Goal: Book appointment/travel/reservation

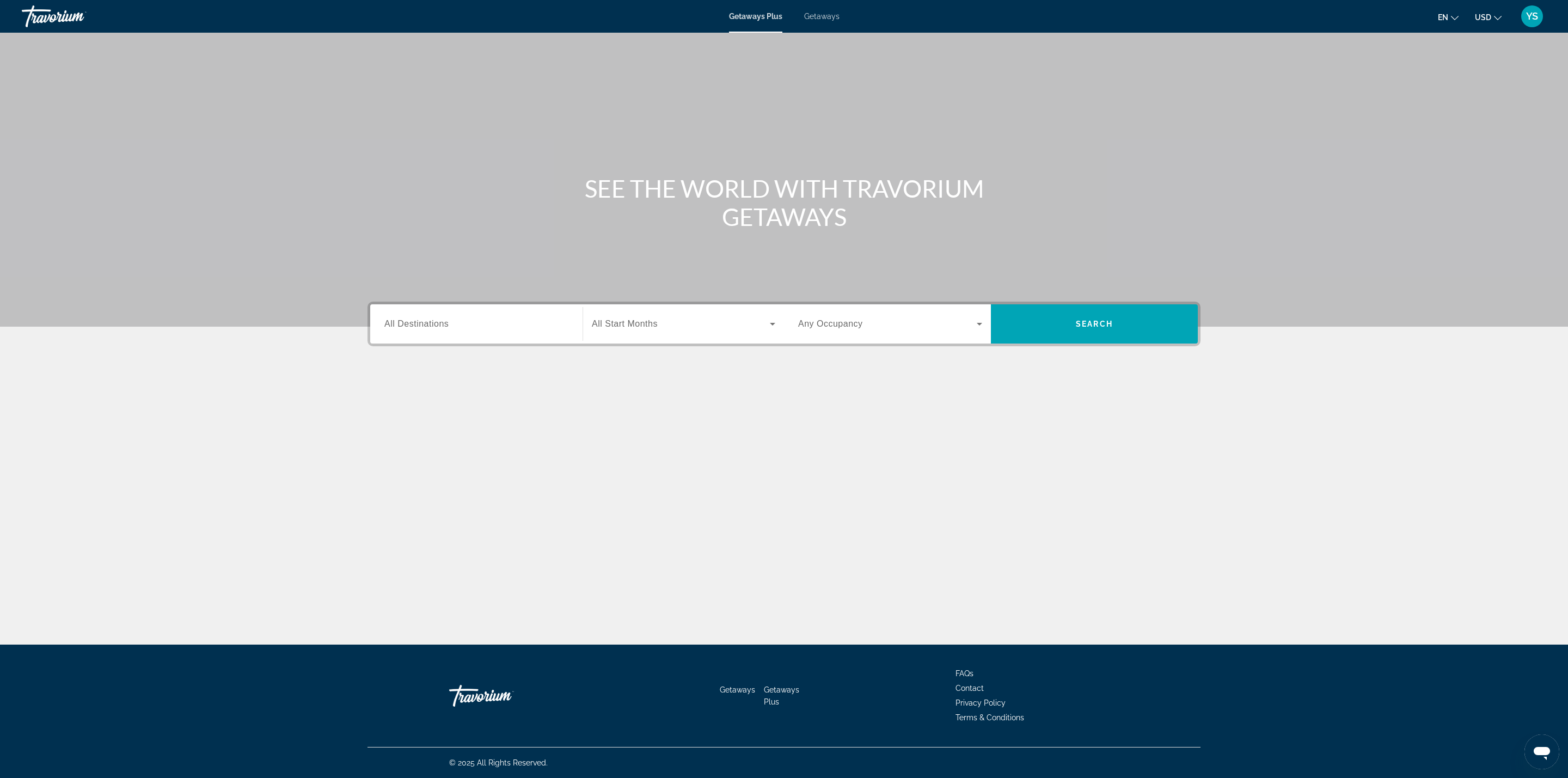
click at [394, 322] on span "All Destinations" at bounding box center [416, 323] width 65 height 9
click at [394, 322] on input "Destination All Destinations" at bounding box center [476, 324] width 184 height 13
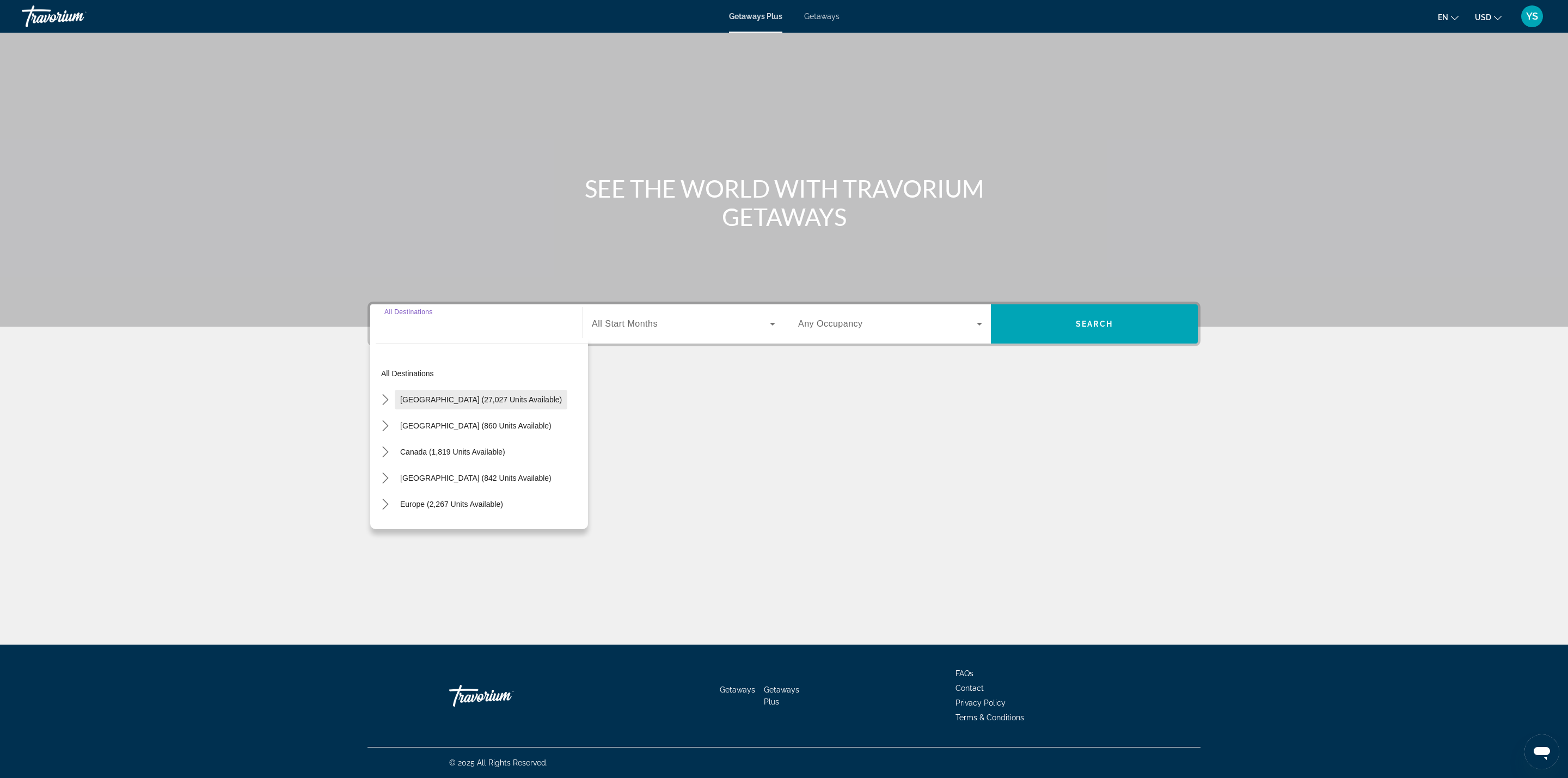
click at [436, 397] on span "[GEOGRAPHIC_DATA] (27,027 units available)" at bounding box center [481, 399] width 162 height 9
type input "**********"
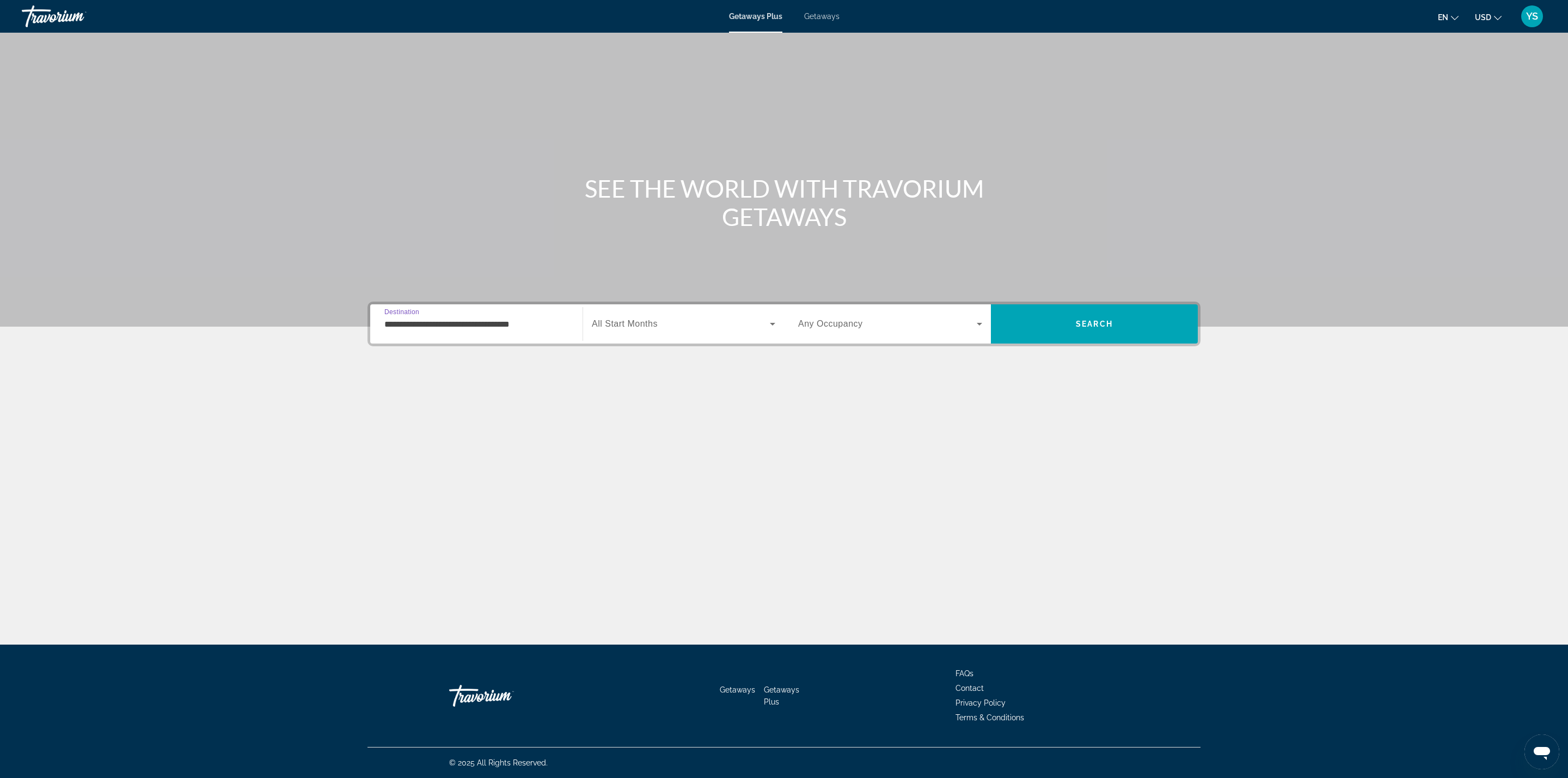
click at [861, 326] on span "Any Occupancy" at bounding box center [830, 323] width 65 height 9
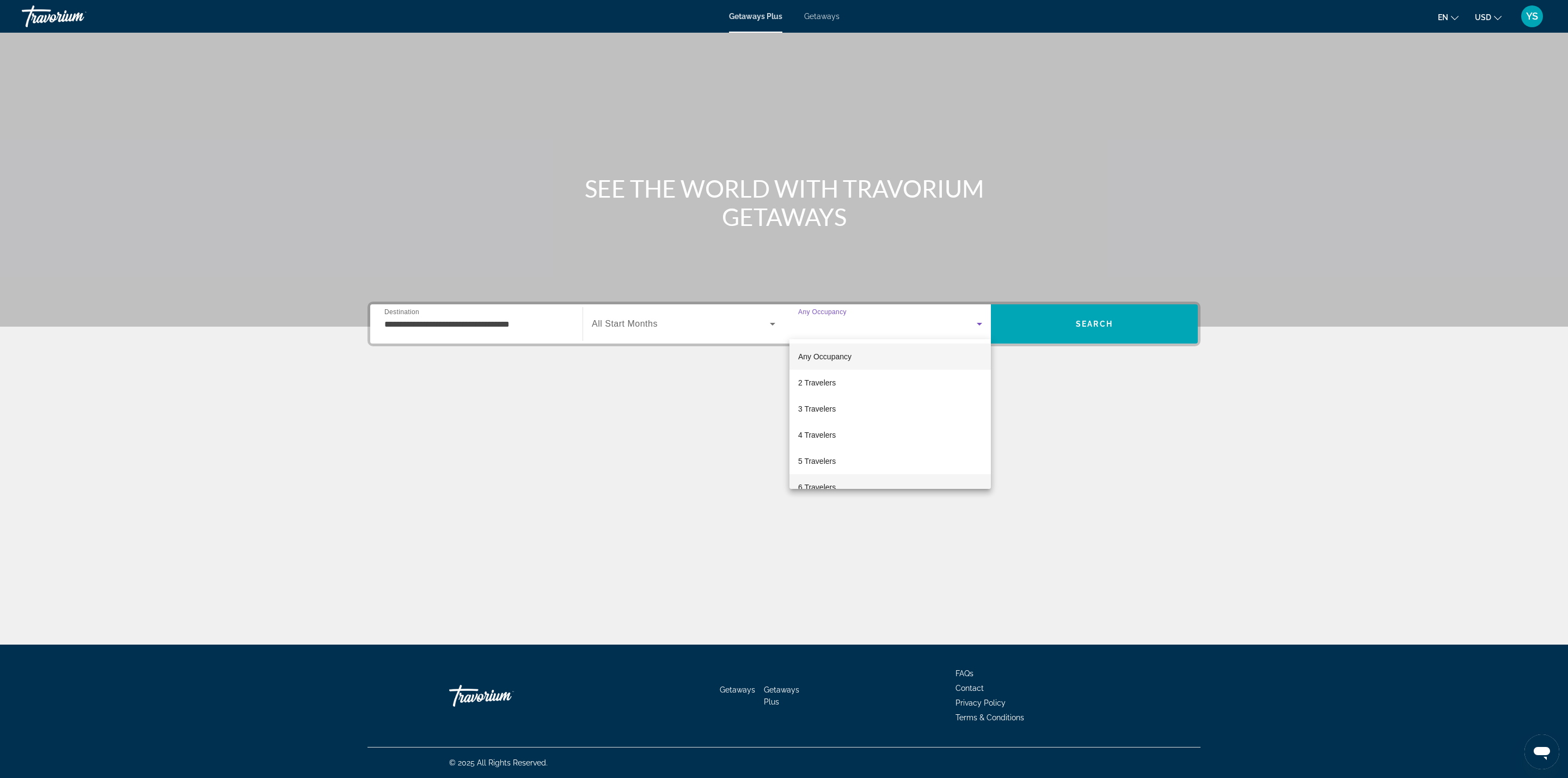
click at [867, 477] on mat-option "6 Travelers" at bounding box center [890, 487] width 201 height 26
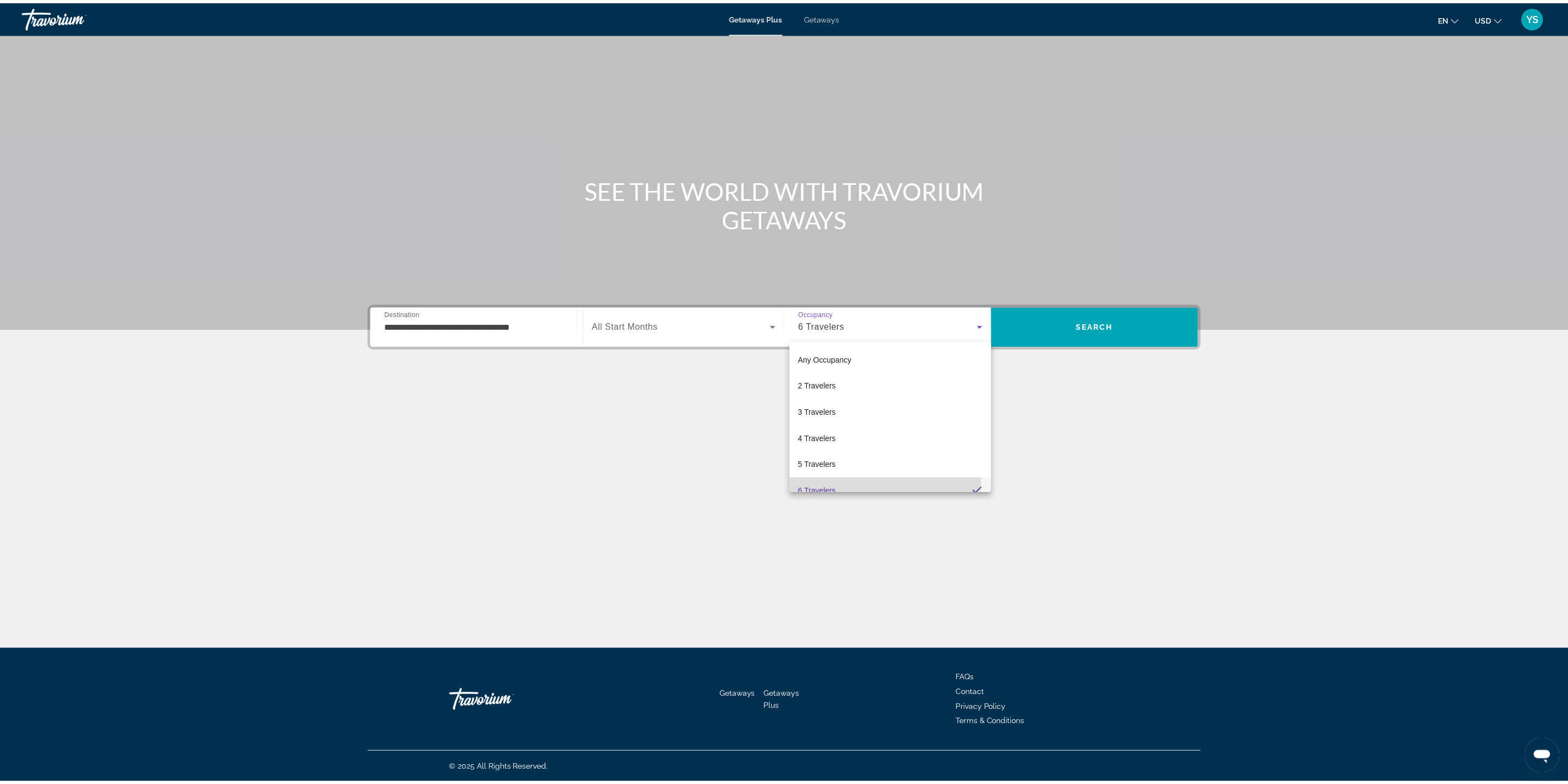
scroll to position [12, 0]
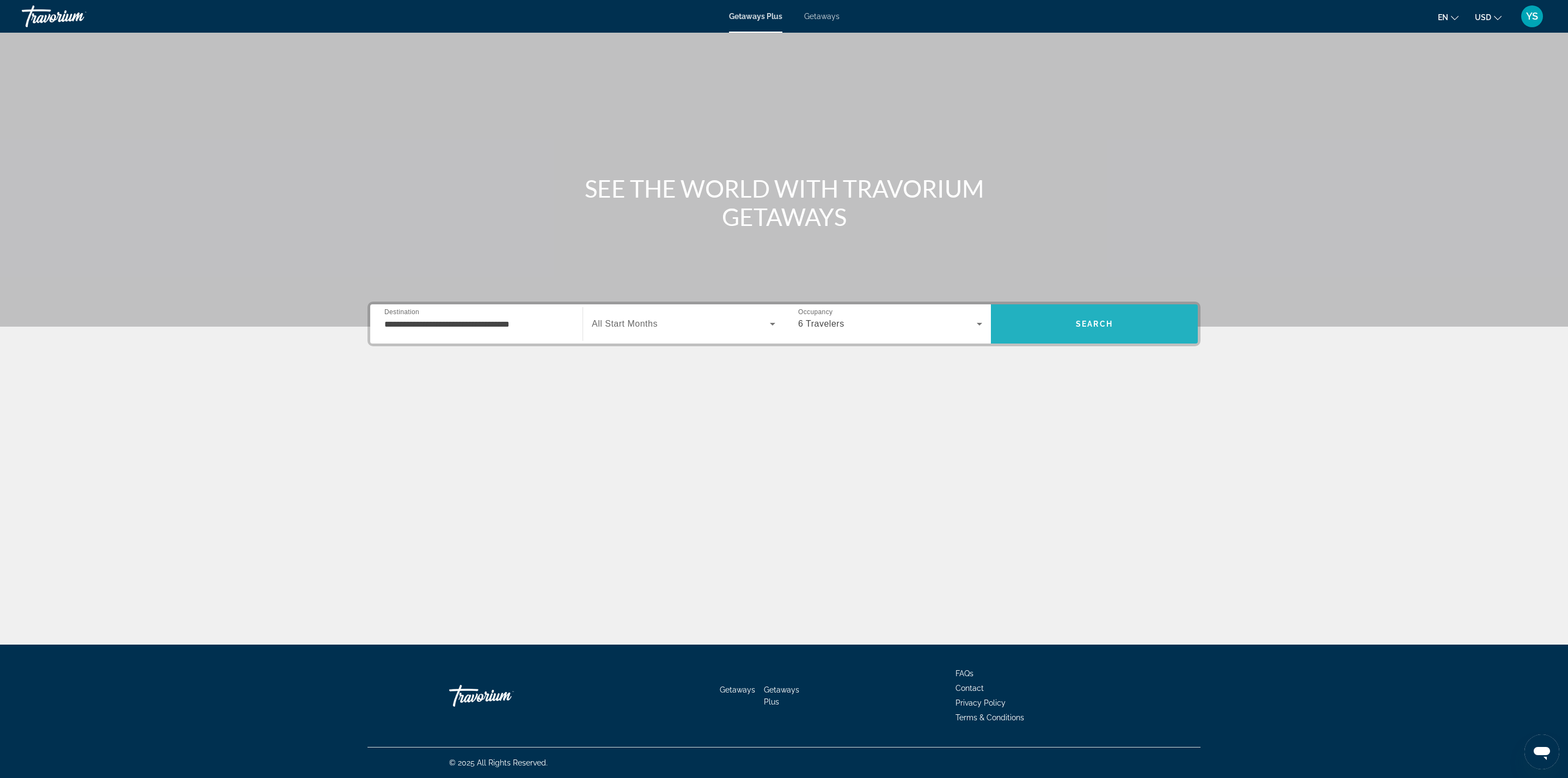
click at [1126, 328] on span "Search" at bounding box center [1094, 324] width 207 height 26
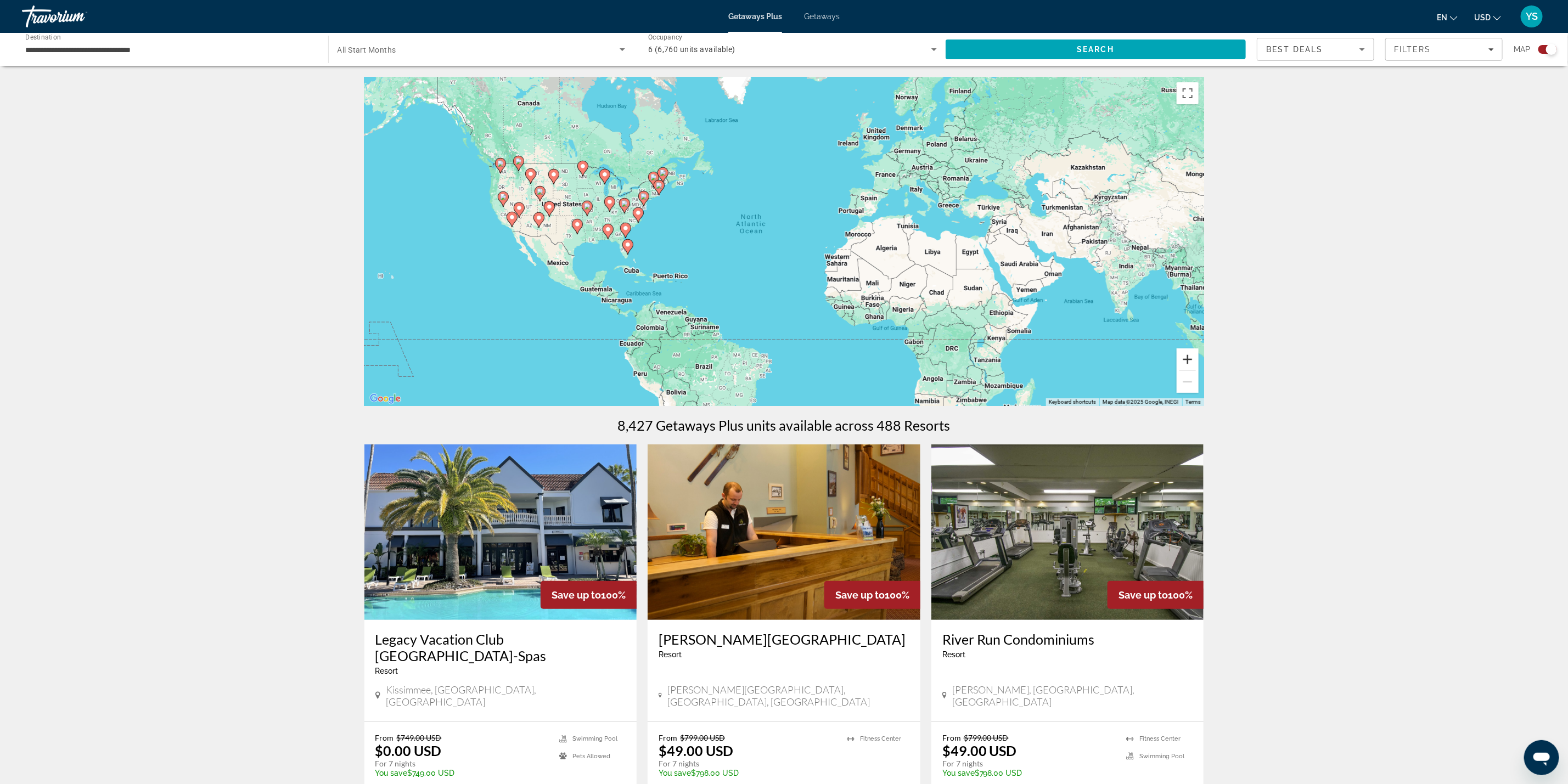
click at [1183, 363] on button "Zoom in" at bounding box center [1188, 359] width 22 height 22
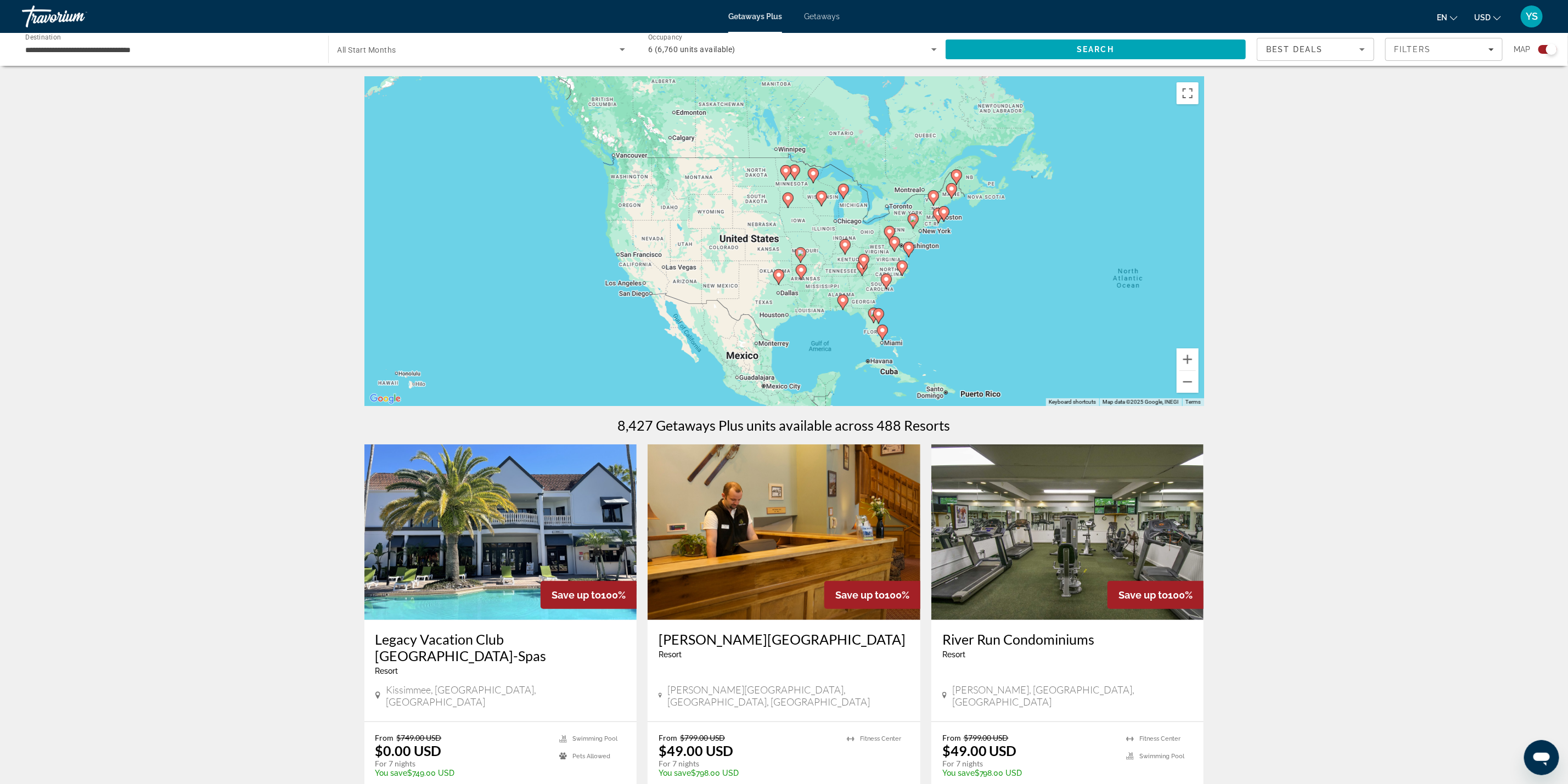
drag, startPoint x: 669, startPoint y: 227, endPoint x: 942, endPoint y: 260, distance: 275.0
click at [942, 260] on div "To activate drag with keyboard, press Alt + Enter. Once in keyboard drag state,…" at bounding box center [784, 241] width 840 height 329
click at [1183, 359] on button "Zoom in" at bounding box center [1188, 359] width 22 height 22
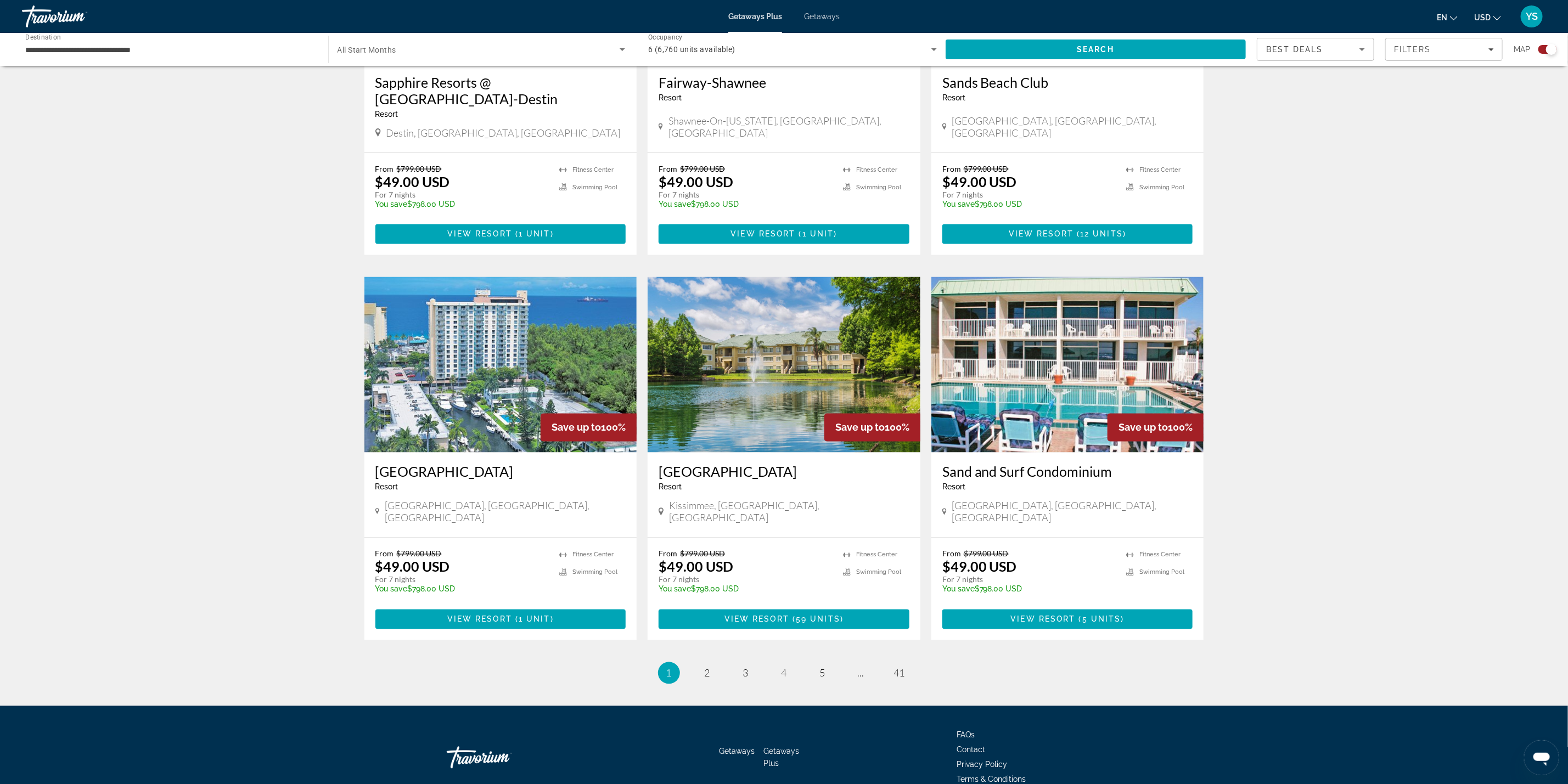
scroll to position [1348, 0]
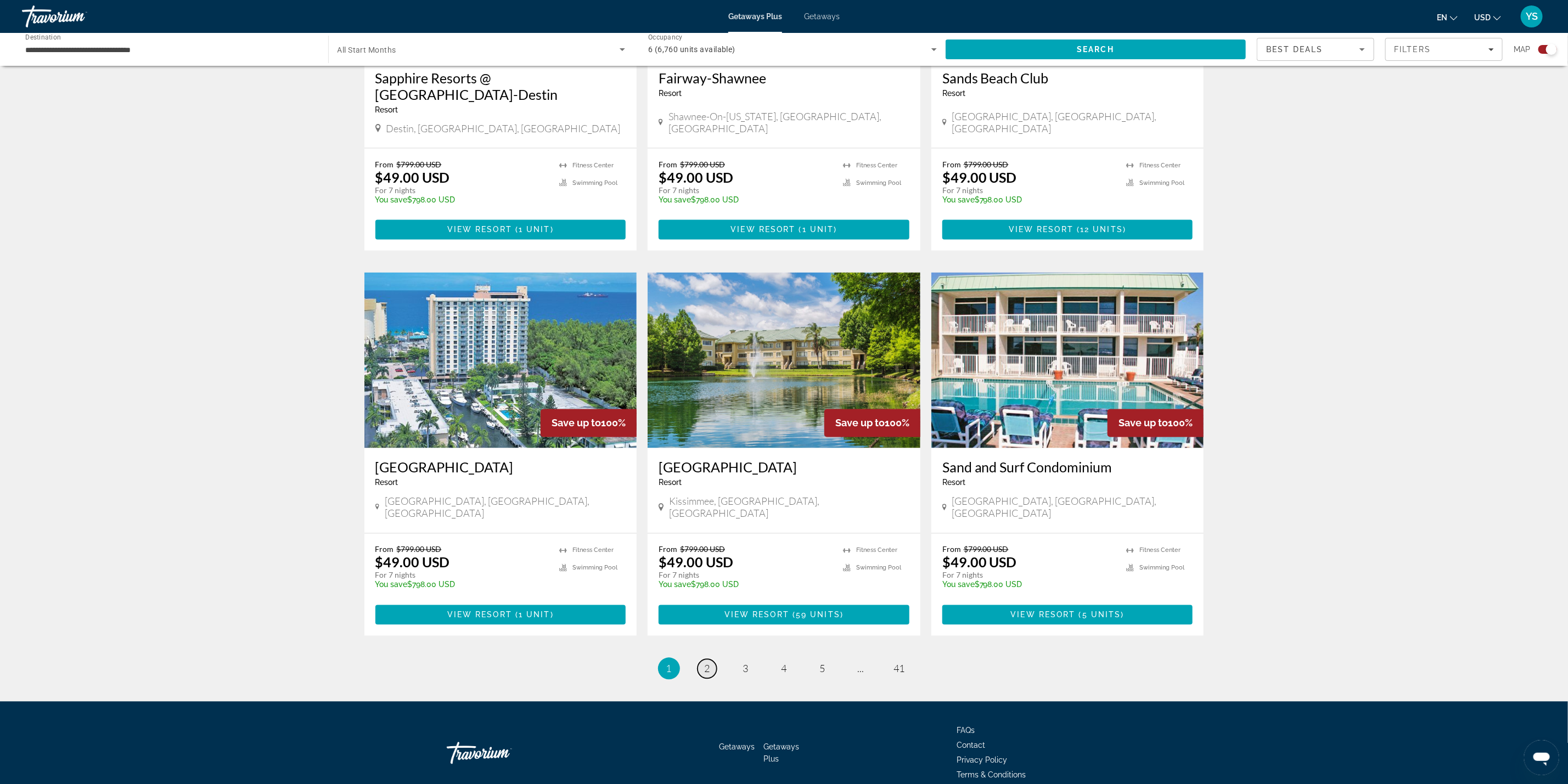
click at [710, 659] on link "page 2" at bounding box center [707, 669] width 19 height 19
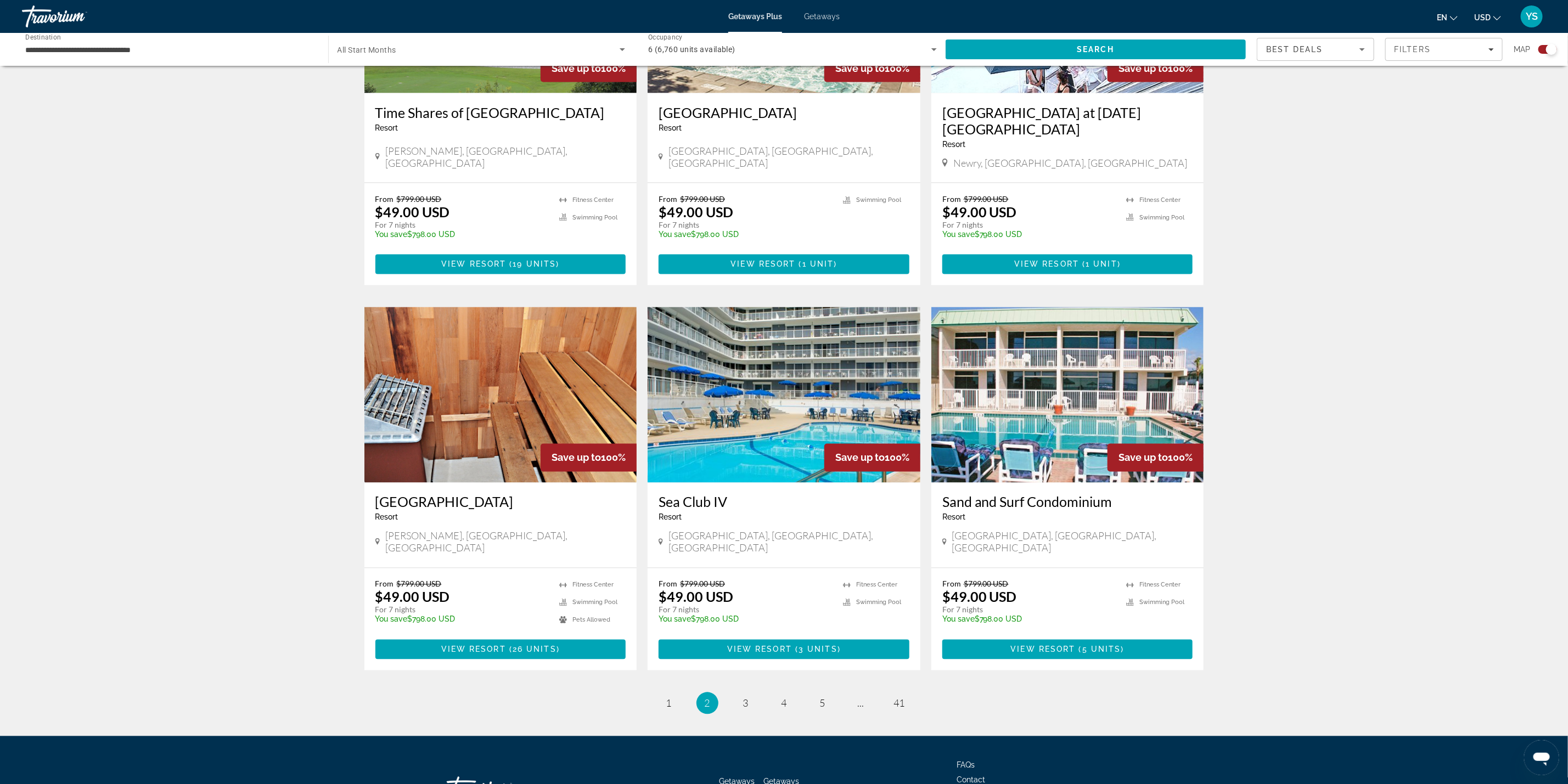
scroll to position [1364, 0]
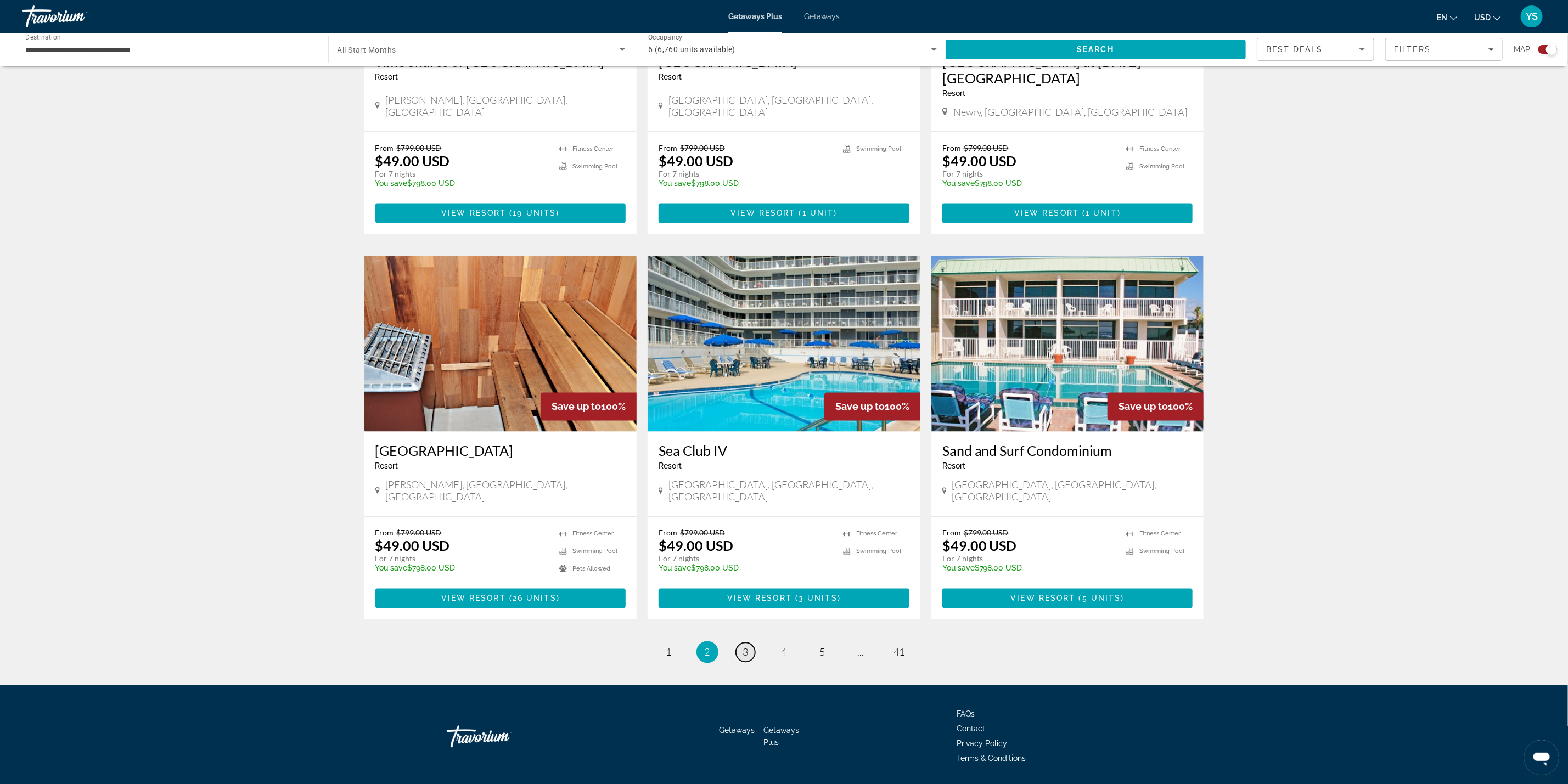
click at [741, 643] on link "page 3" at bounding box center [745, 652] width 19 height 19
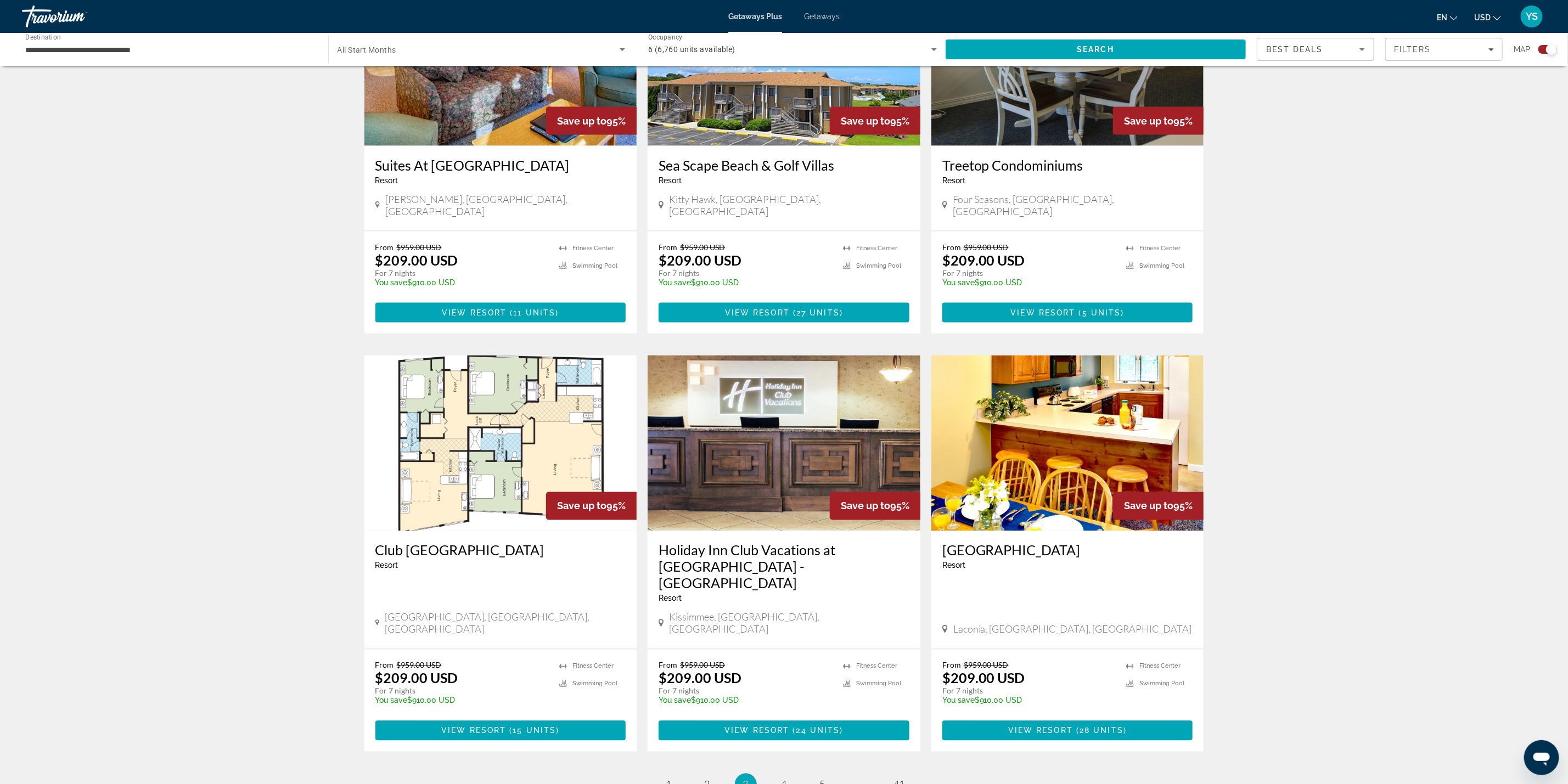
scroll to position [1317, 0]
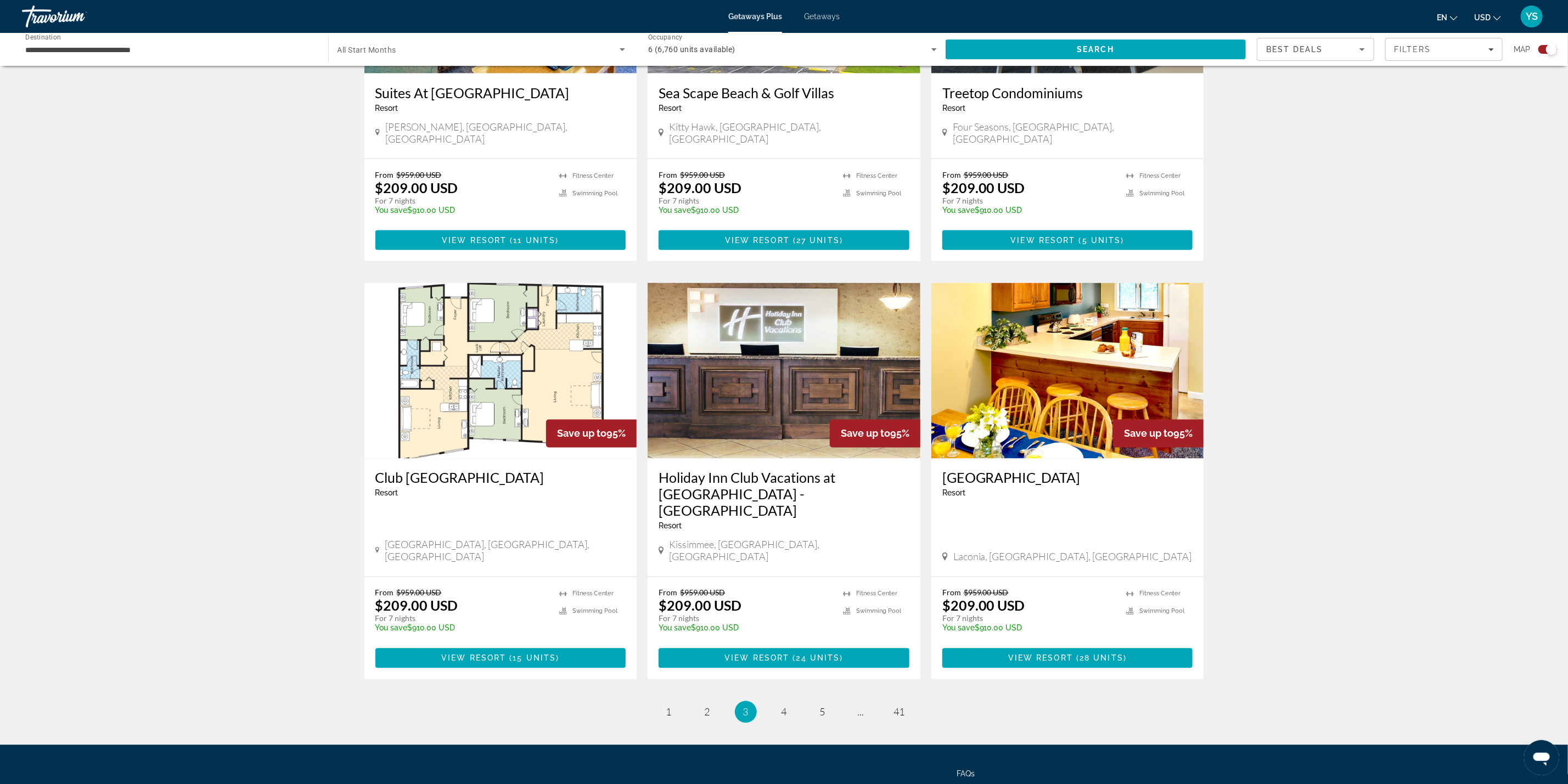
click at [384, 328] on img "Main content" at bounding box center [501, 371] width 273 height 175
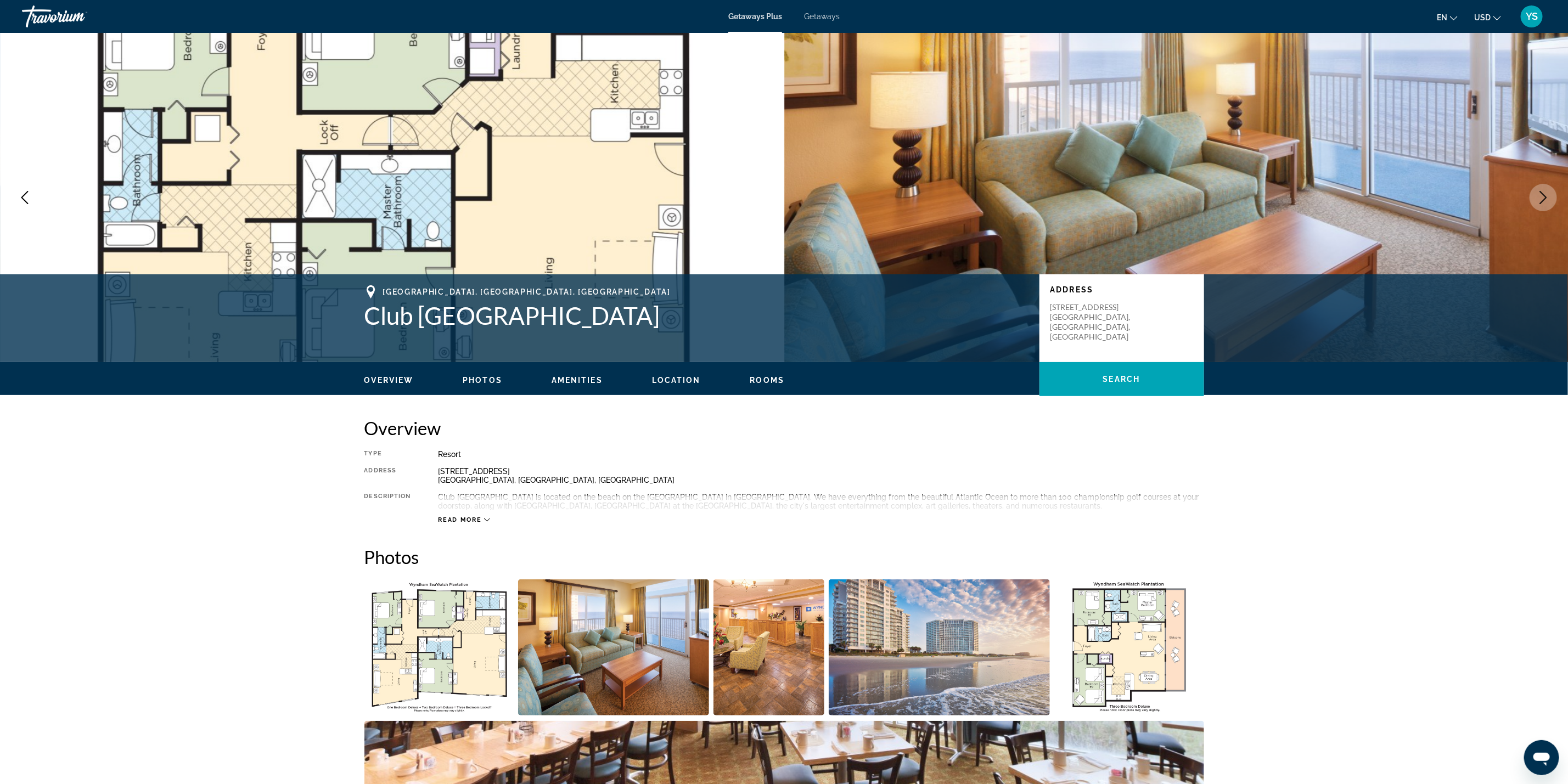
click at [427, 663] on img "Open full-screen image slider" at bounding box center [439, 648] width 150 height 136
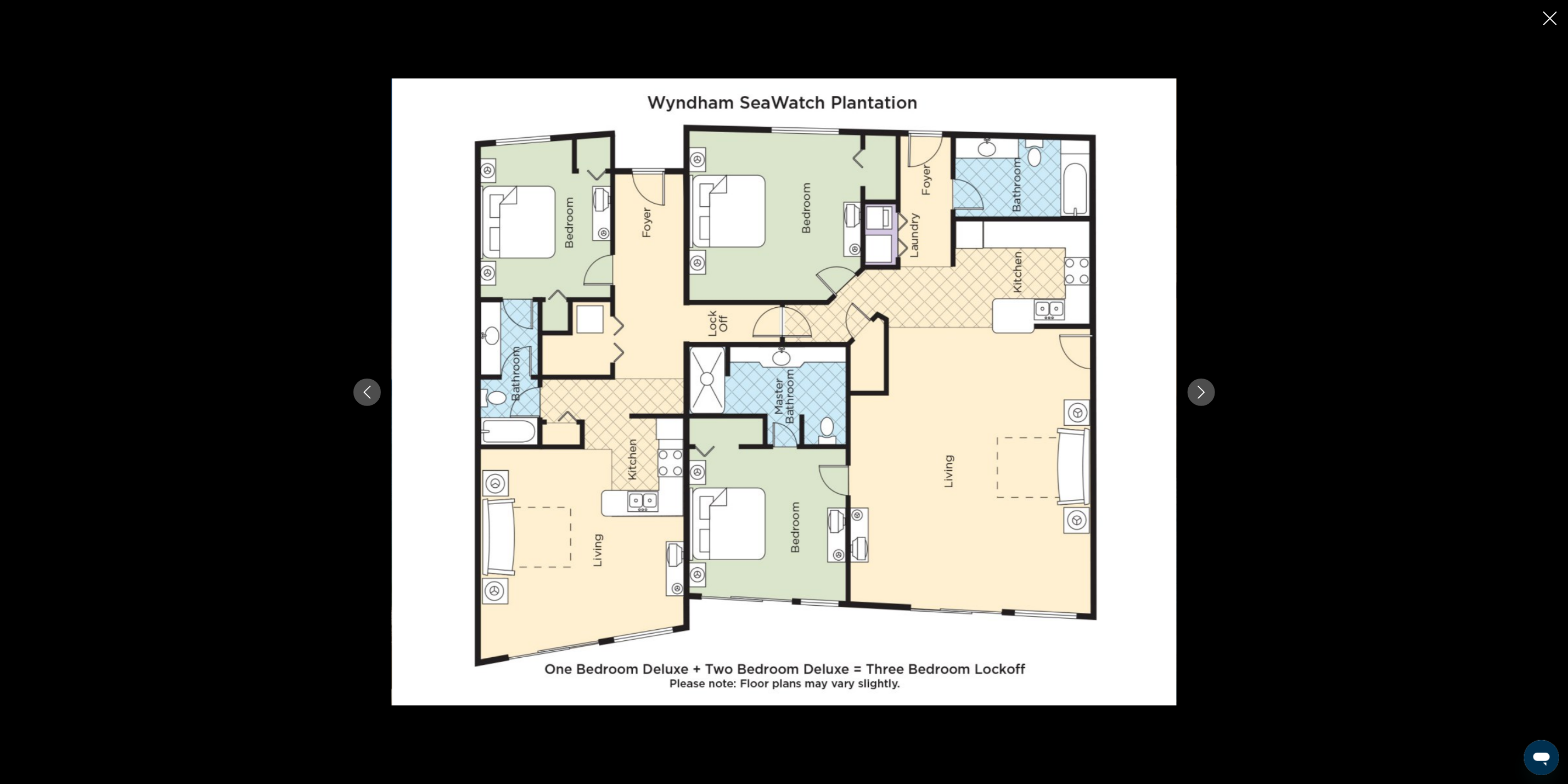
click at [1205, 386] on icon "Next image" at bounding box center [1201, 392] width 13 height 13
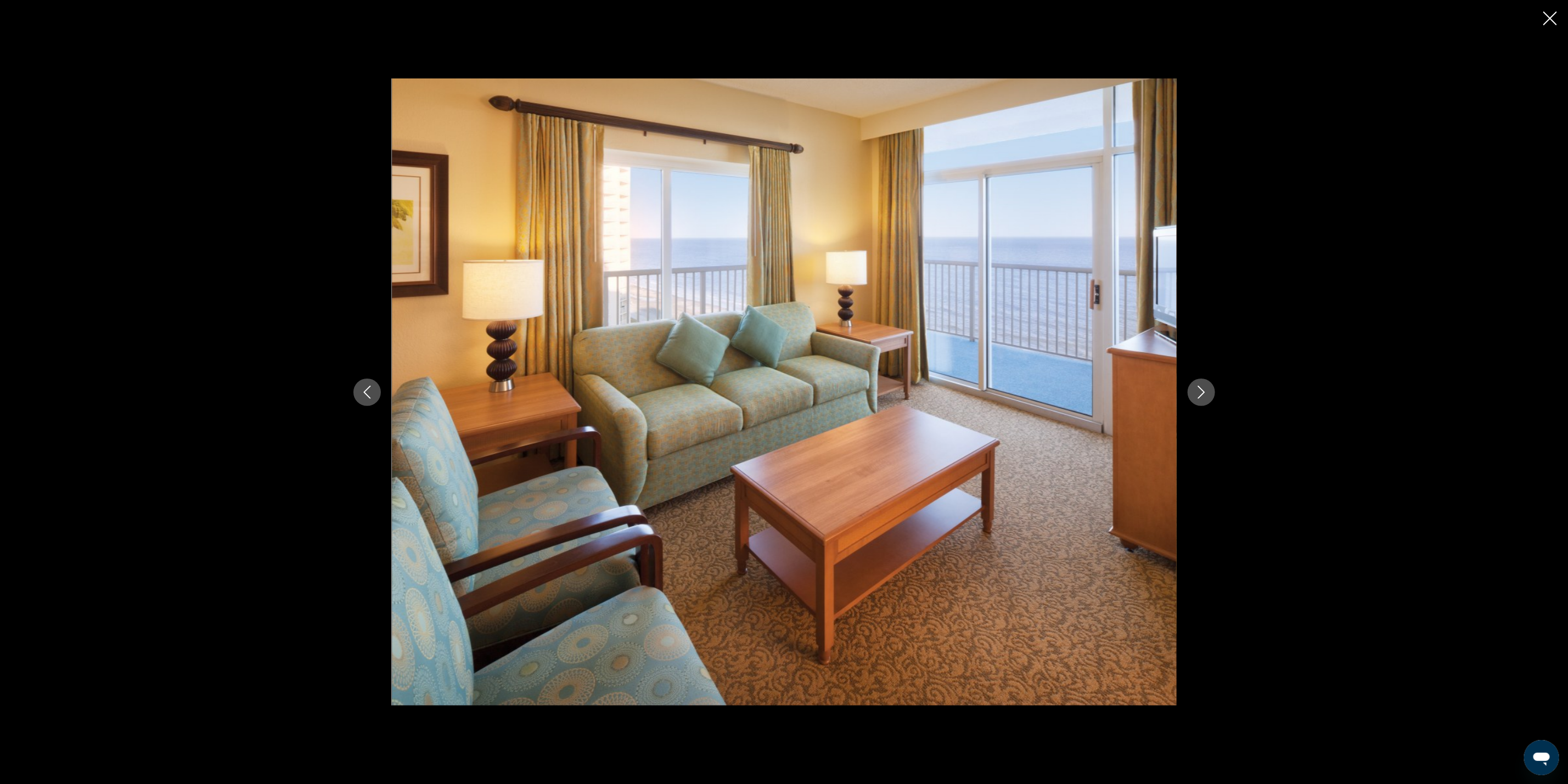
click at [1205, 386] on icon "Next image" at bounding box center [1201, 392] width 13 height 13
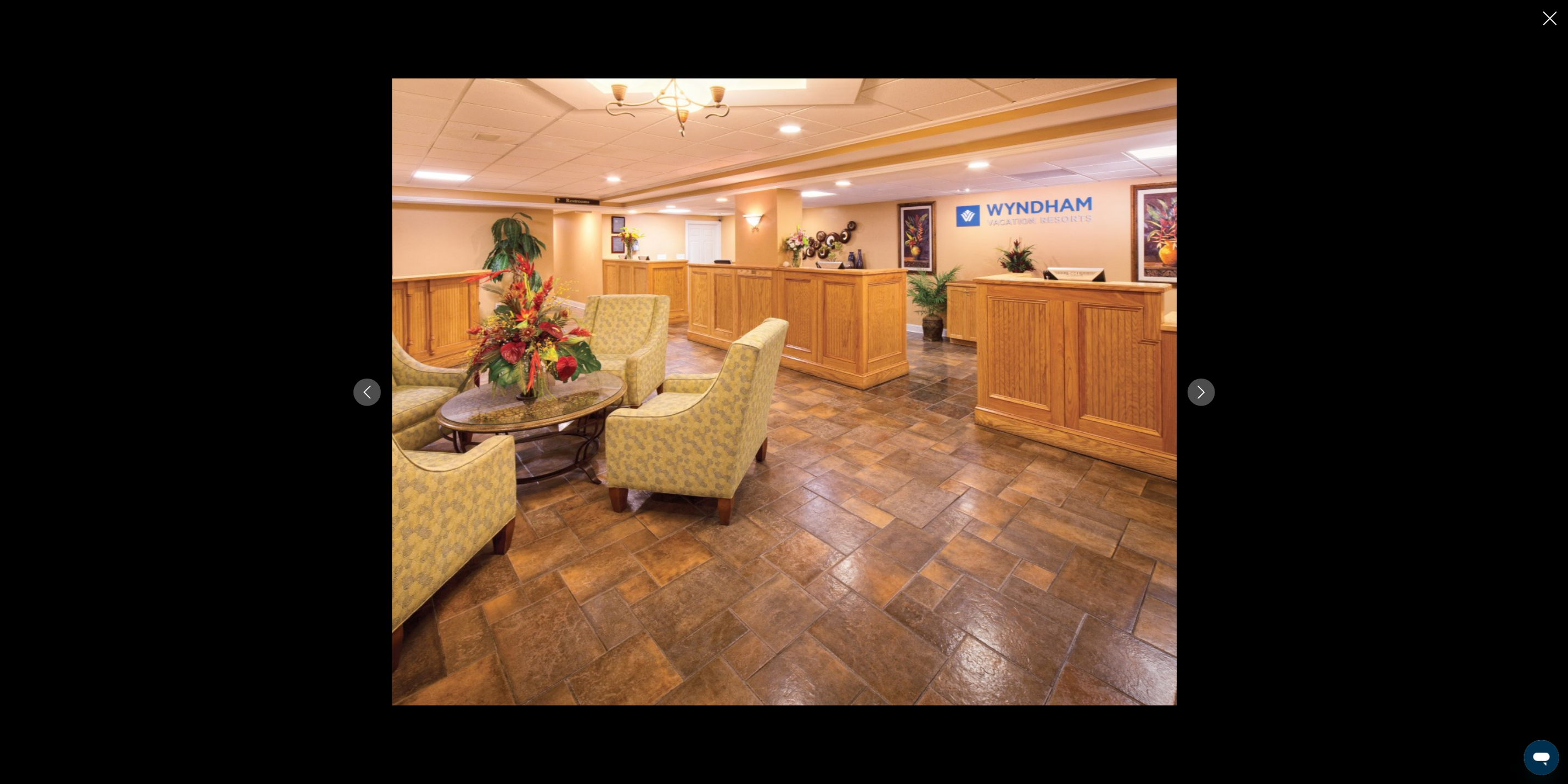
click at [1205, 386] on icon "Next image" at bounding box center [1201, 392] width 13 height 13
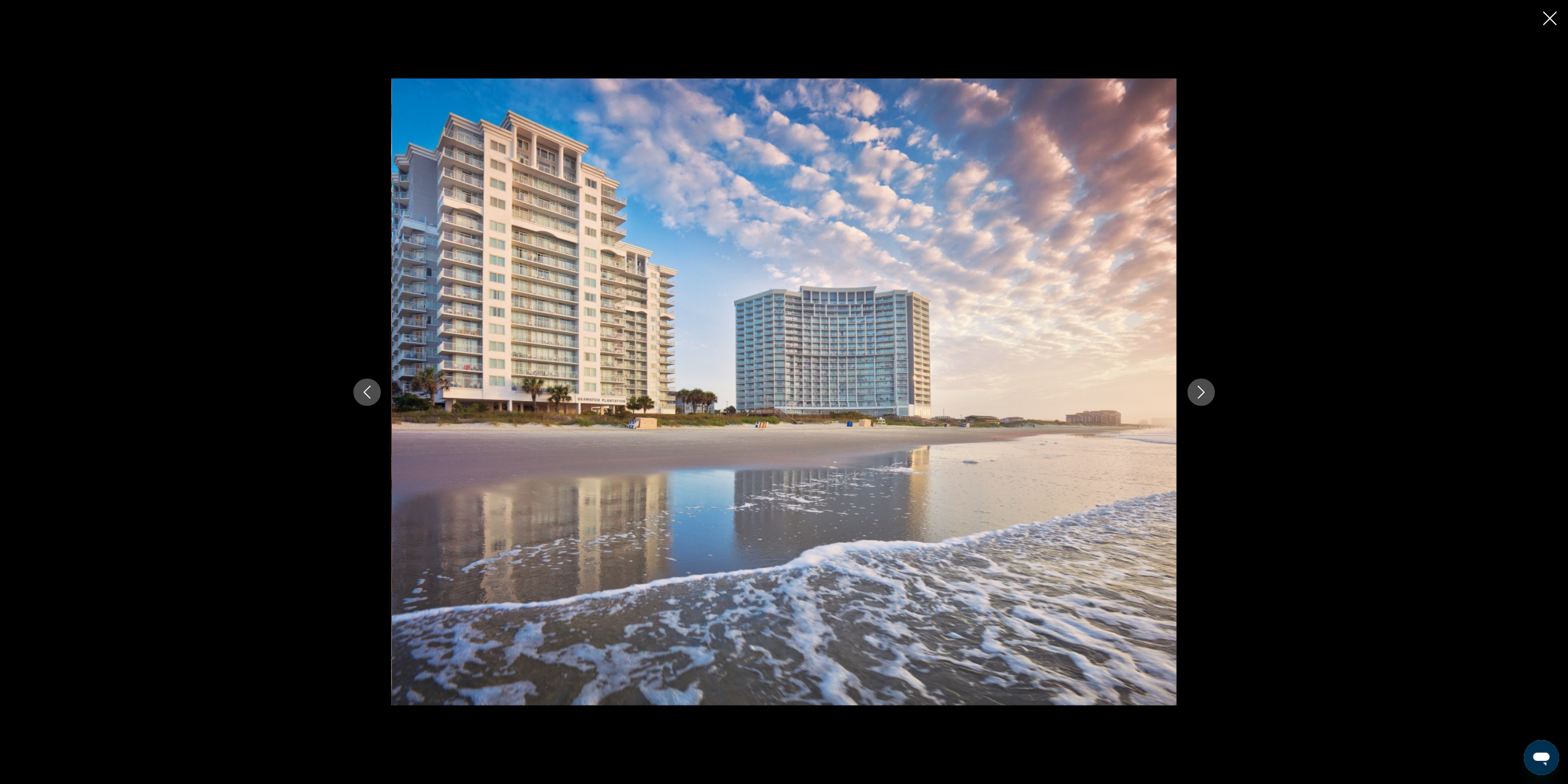
click at [1205, 386] on icon "Next image" at bounding box center [1201, 392] width 13 height 13
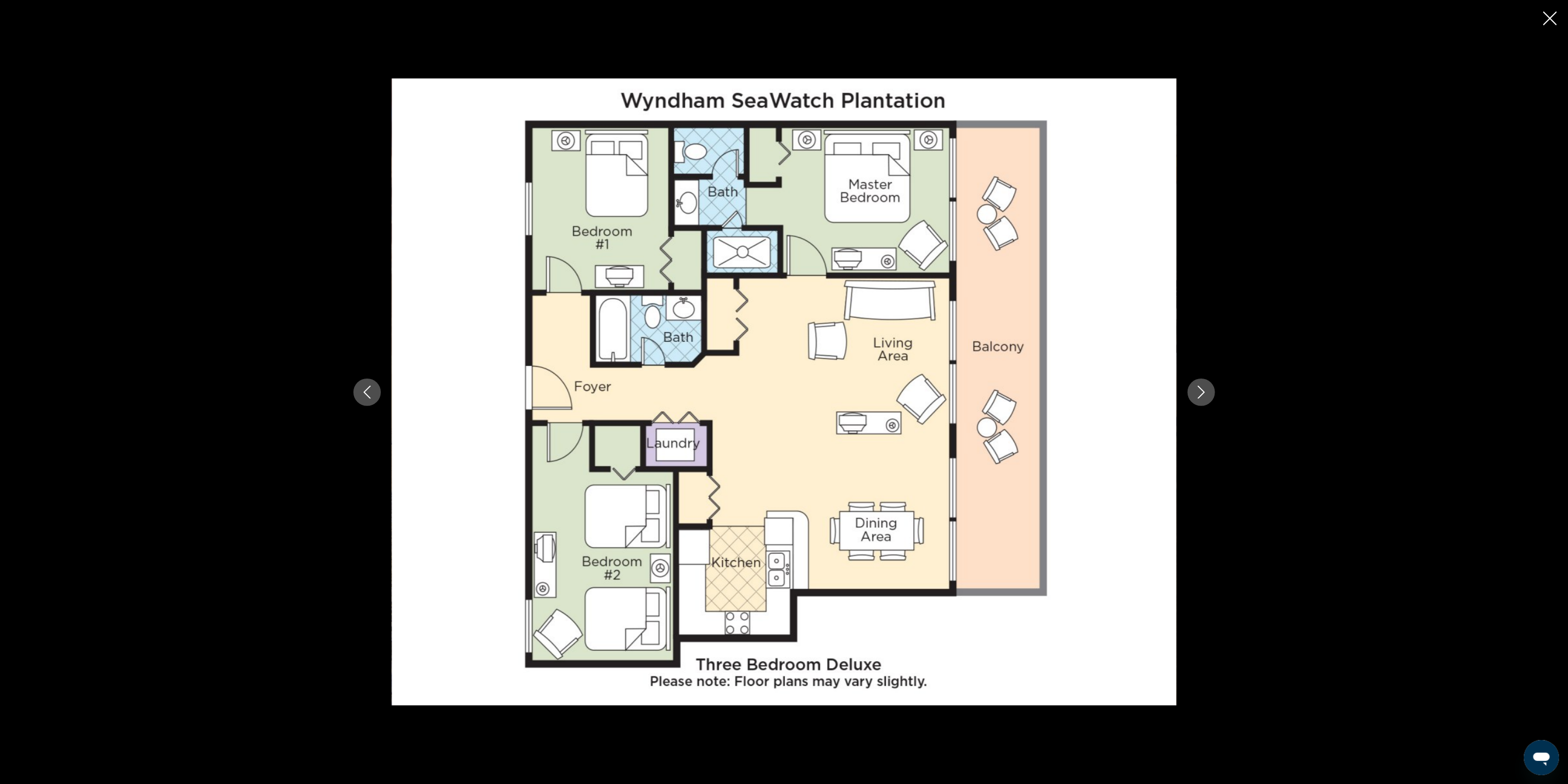
click at [1205, 386] on icon "Next image" at bounding box center [1201, 392] width 13 height 13
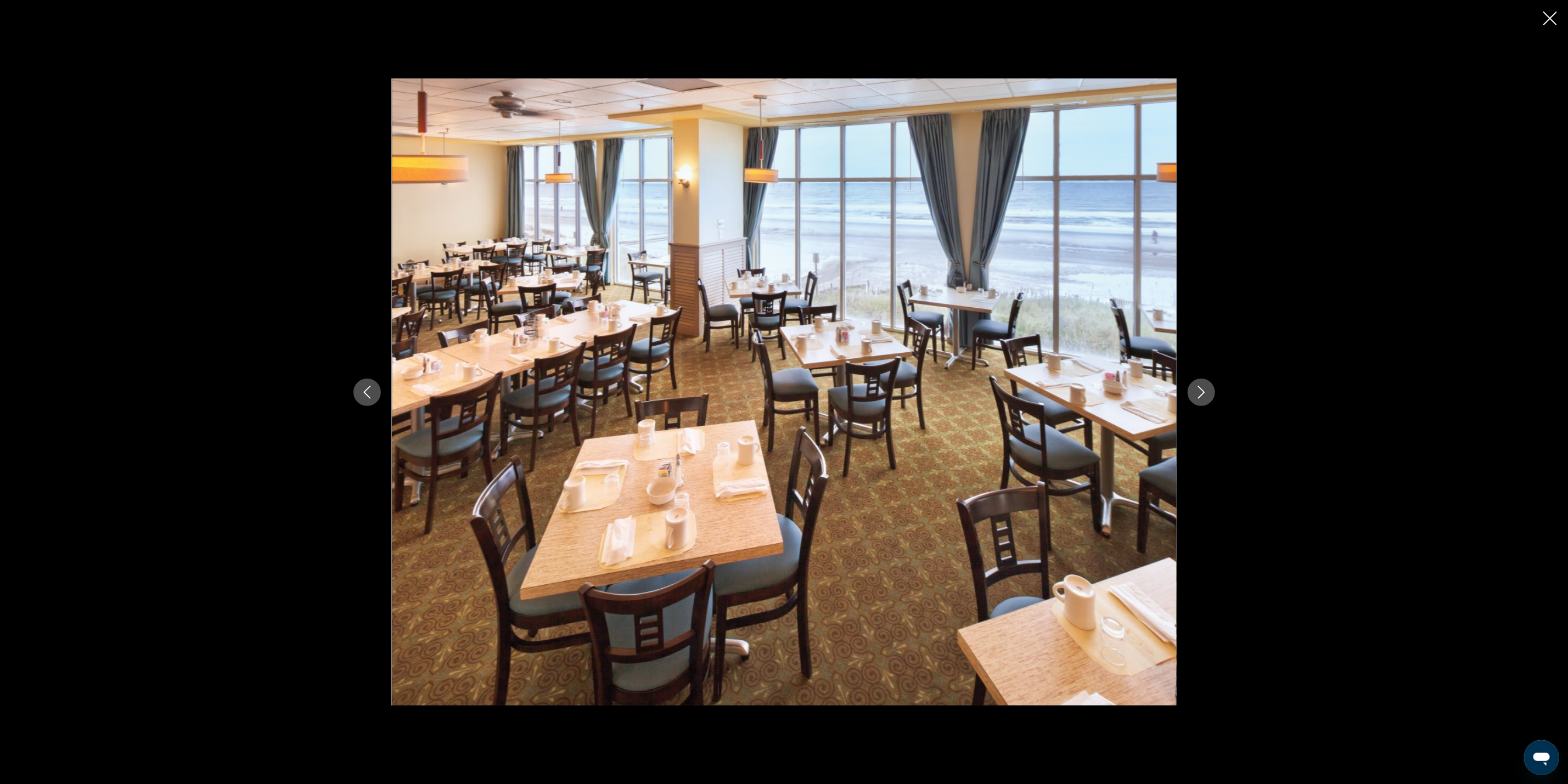
click at [1205, 386] on icon "Next image" at bounding box center [1201, 392] width 13 height 13
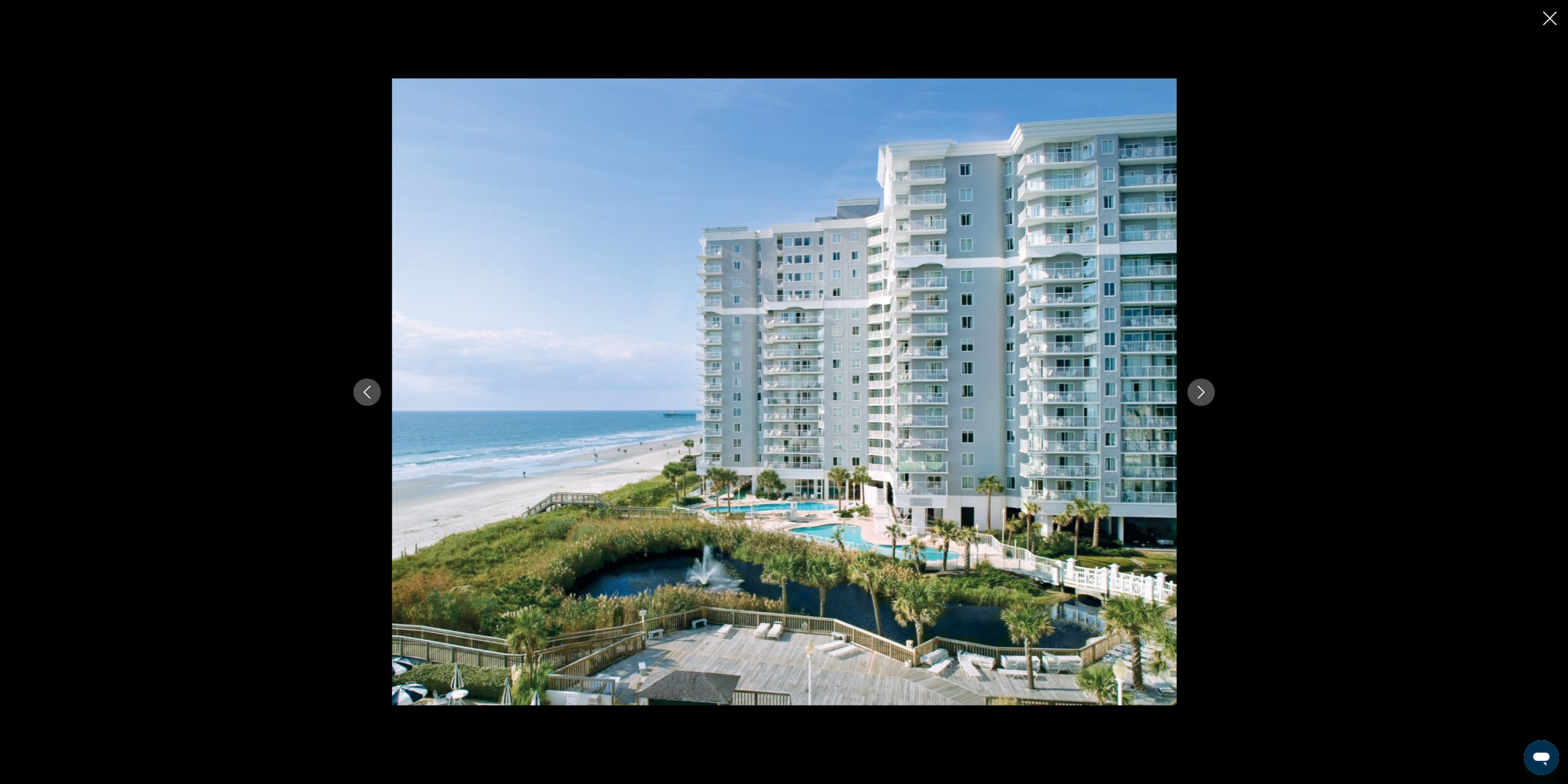
click at [1205, 386] on icon "Next image" at bounding box center [1201, 392] width 13 height 13
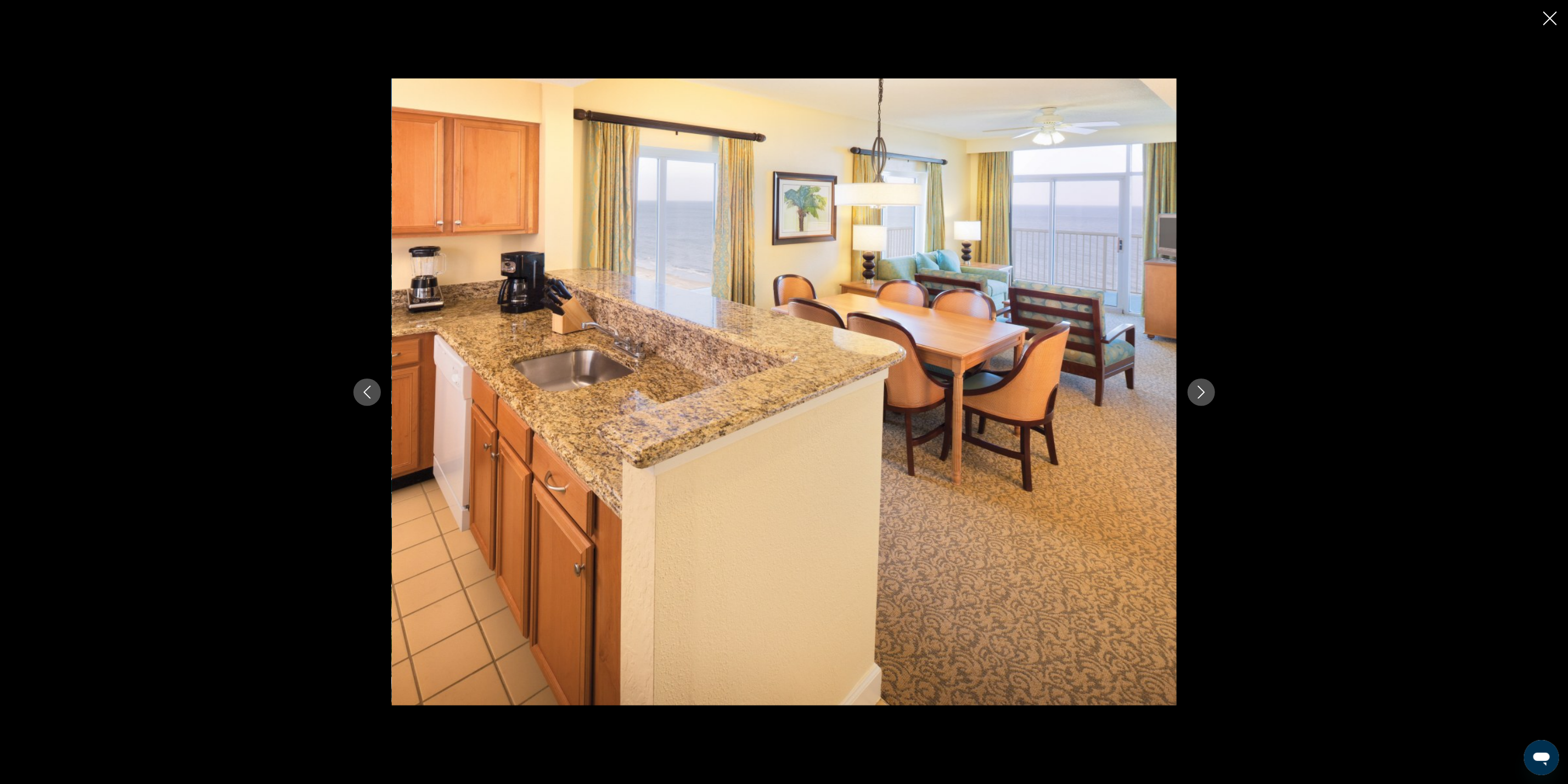
click at [1205, 386] on icon "Next image" at bounding box center [1201, 392] width 13 height 13
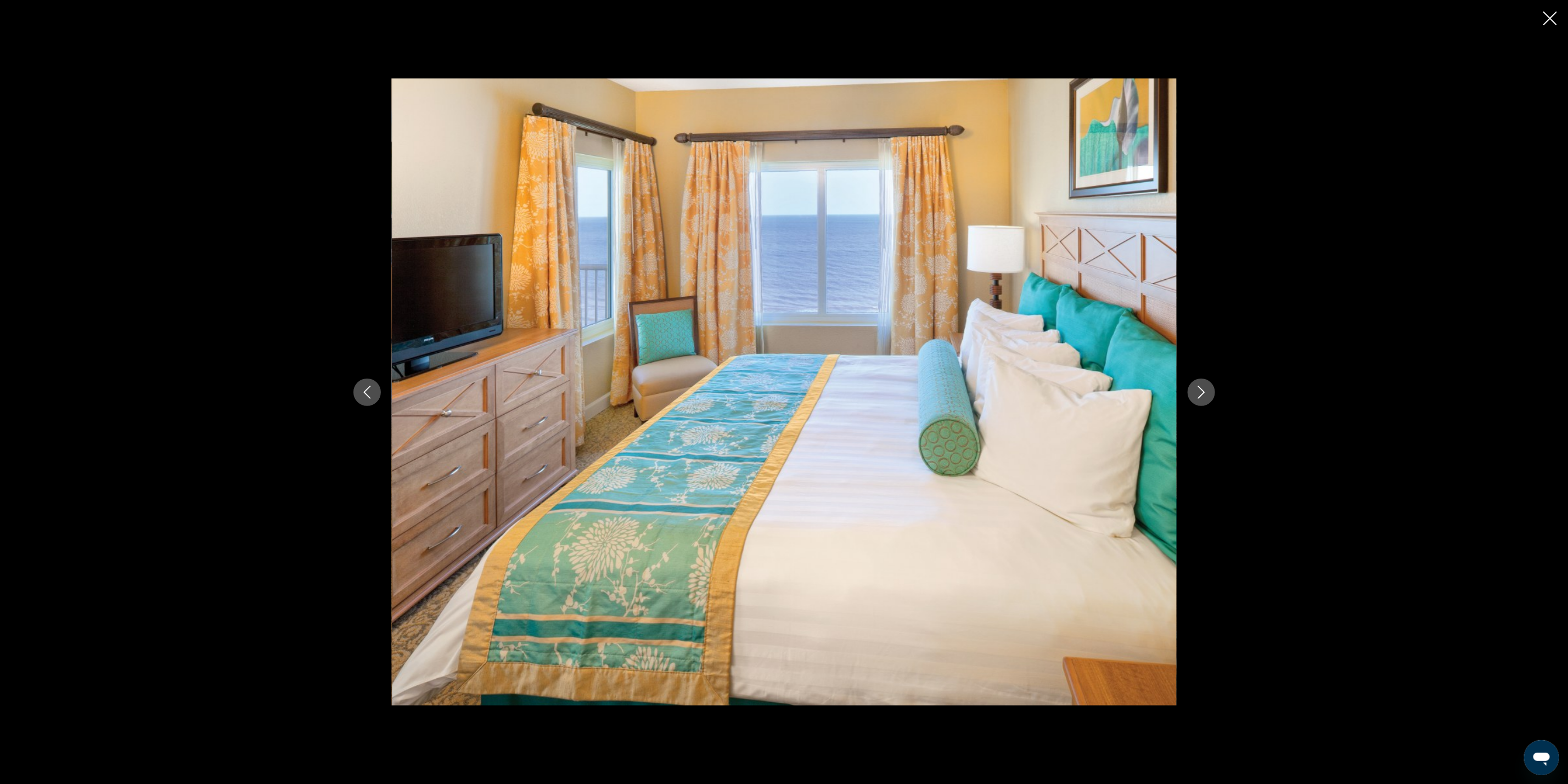
click at [1205, 386] on icon "Next image" at bounding box center [1201, 392] width 13 height 13
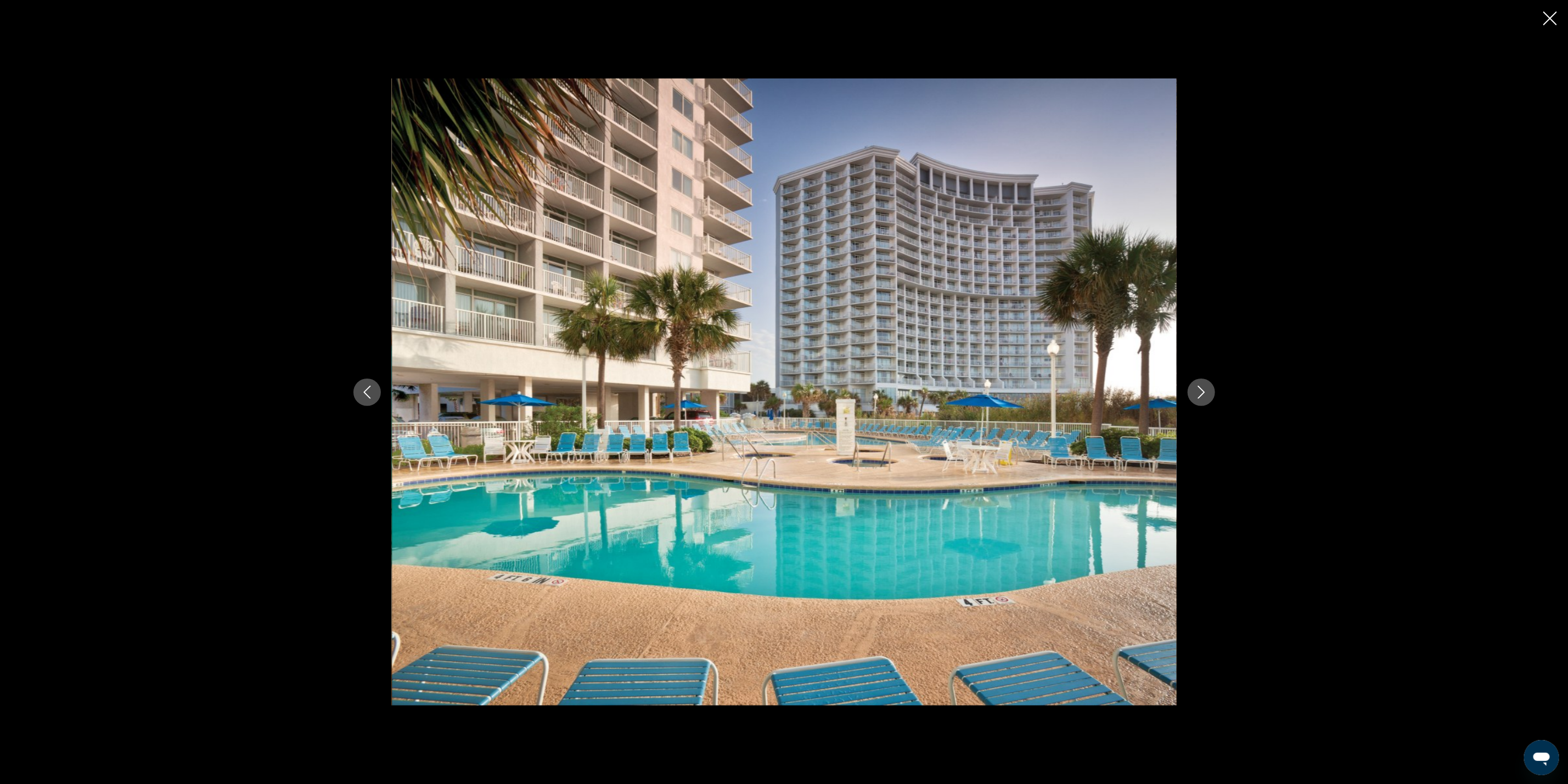
click at [1205, 386] on icon "Next image" at bounding box center [1201, 392] width 13 height 13
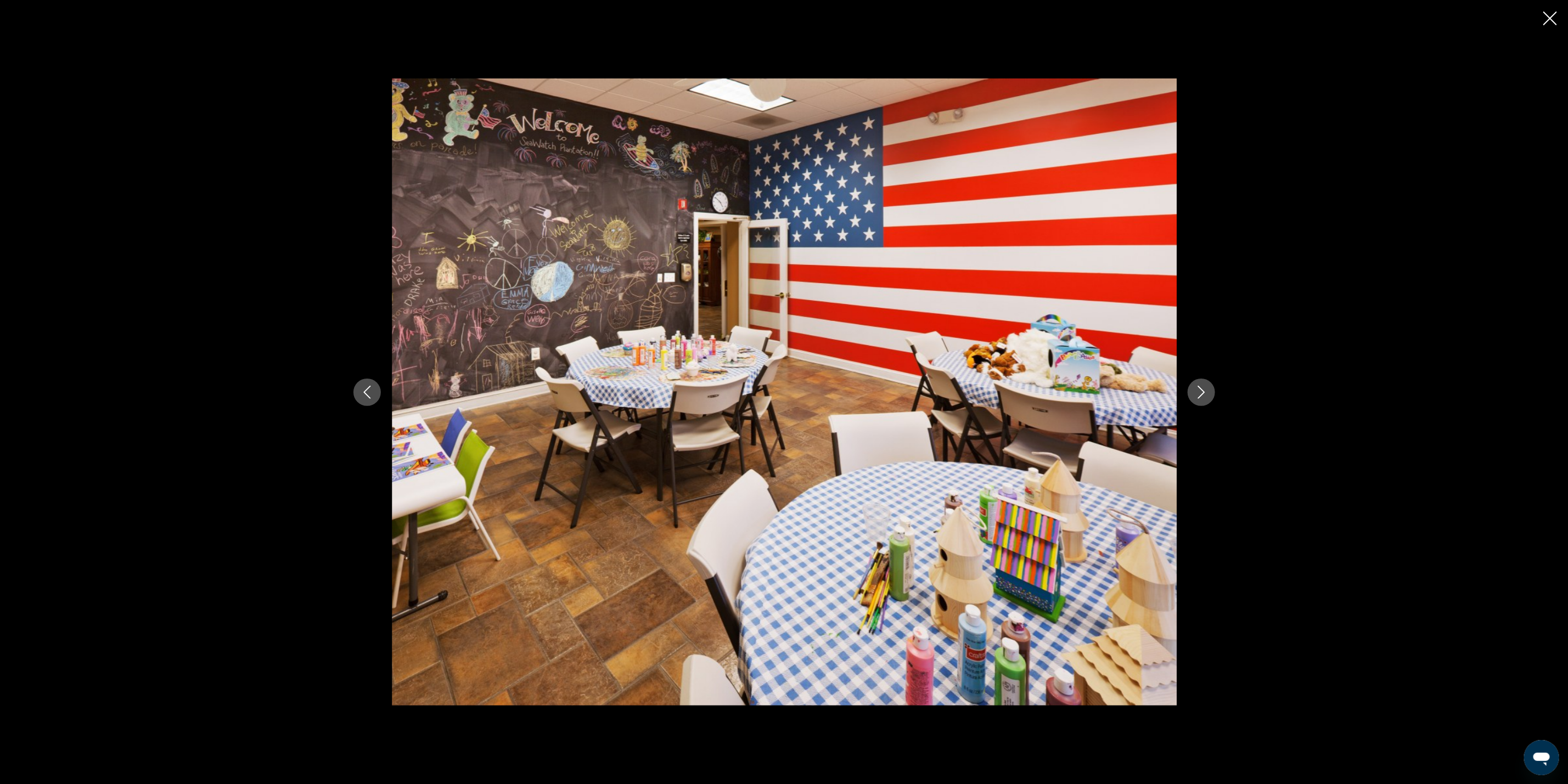
click at [1205, 386] on icon "Next image" at bounding box center [1201, 392] width 13 height 13
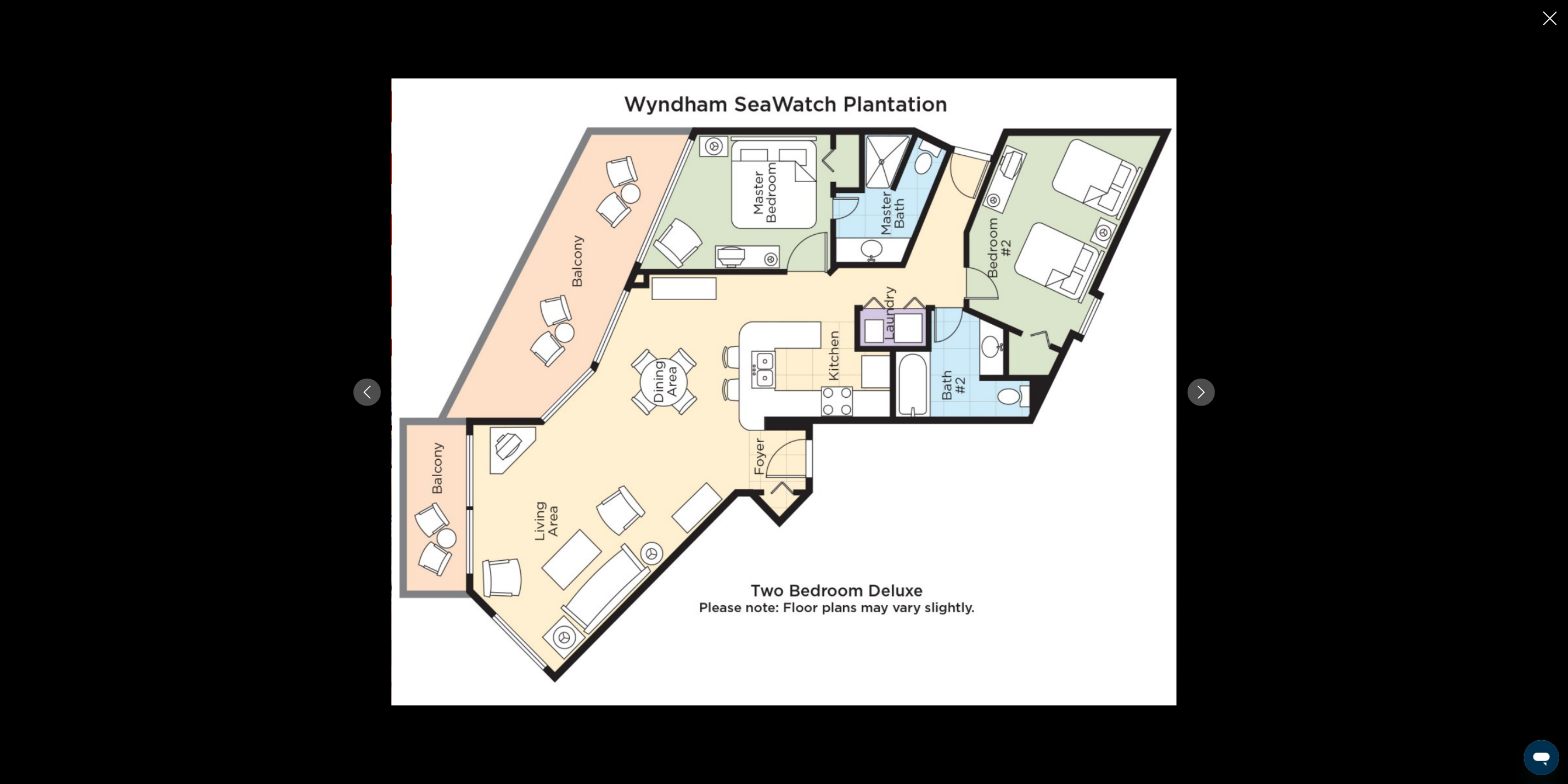
click at [1205, 386] on icon "Next image" at bounding box center [1201, 392] width 13 height 13
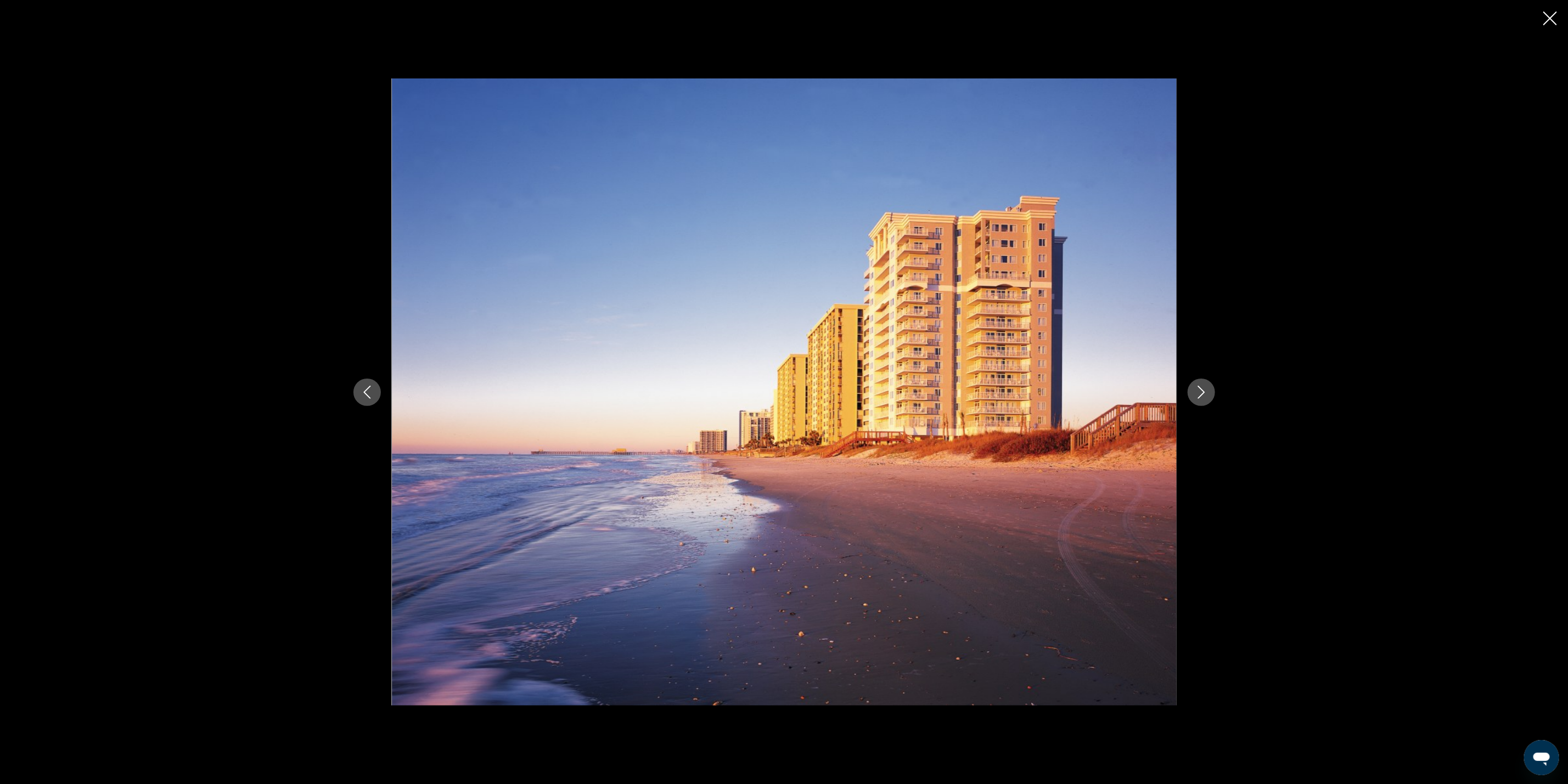
click at [1205, 386] on icon "Next image" at bounding box center [1201, 392] width 13 height 13
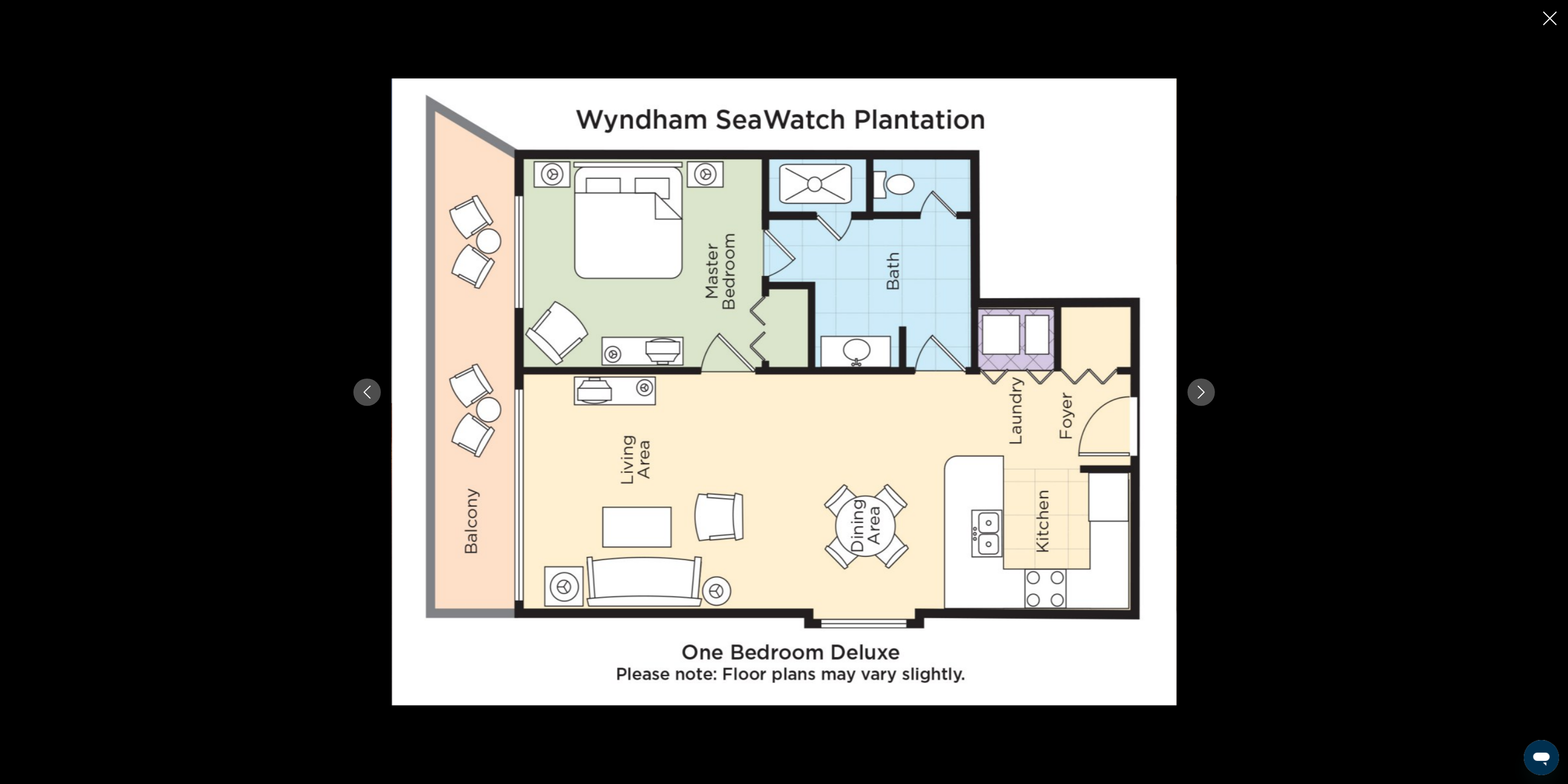
click at [1547, 18] on icon "Close slideshow" at bounding box center [1550, 18] width 14 height 13
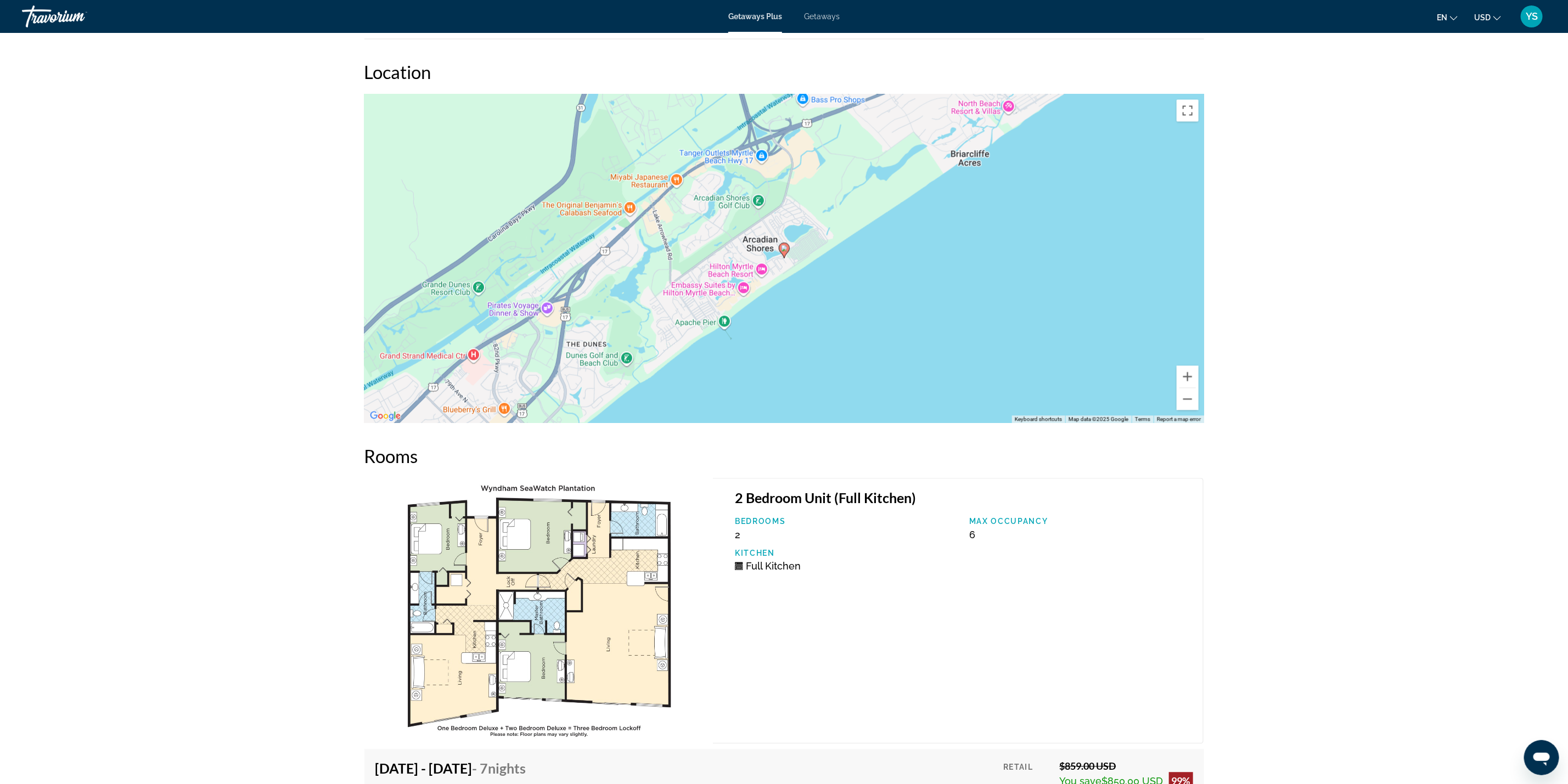
scroll to position [1646, 0]
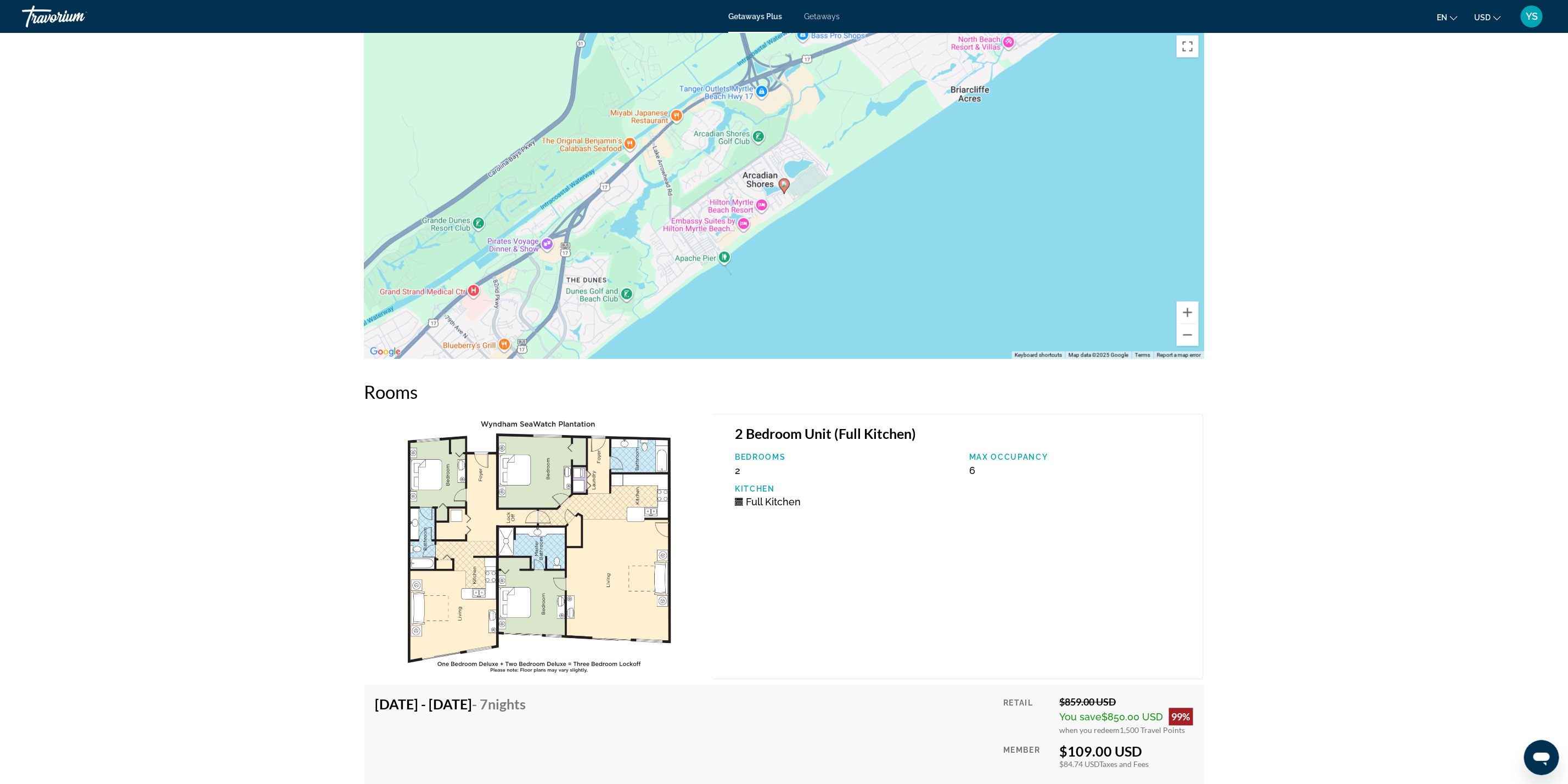
click at [946, 182] on div "To activate drag with keyboard, press Alt + Enter. Once in keyboard drag state,…" at bounding box center [784, 194] width 840 height 329
click at [1183, 324] on button "Zoom out" at bounding box center [1188, 335] width 22 height 22
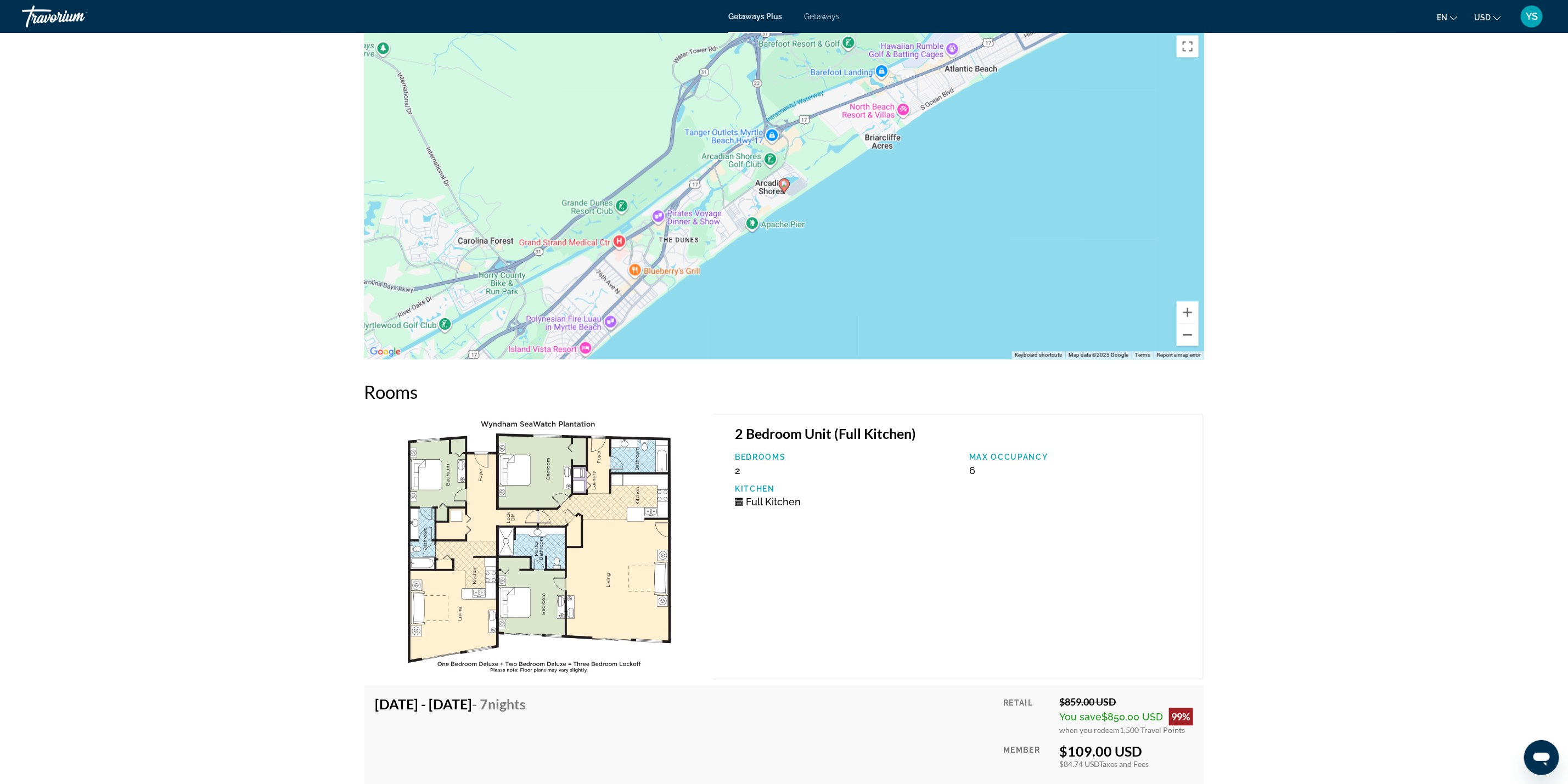
click at [1183, 324] on button "Zoom out" at bounding box center [1188, 335] width 22 height 22
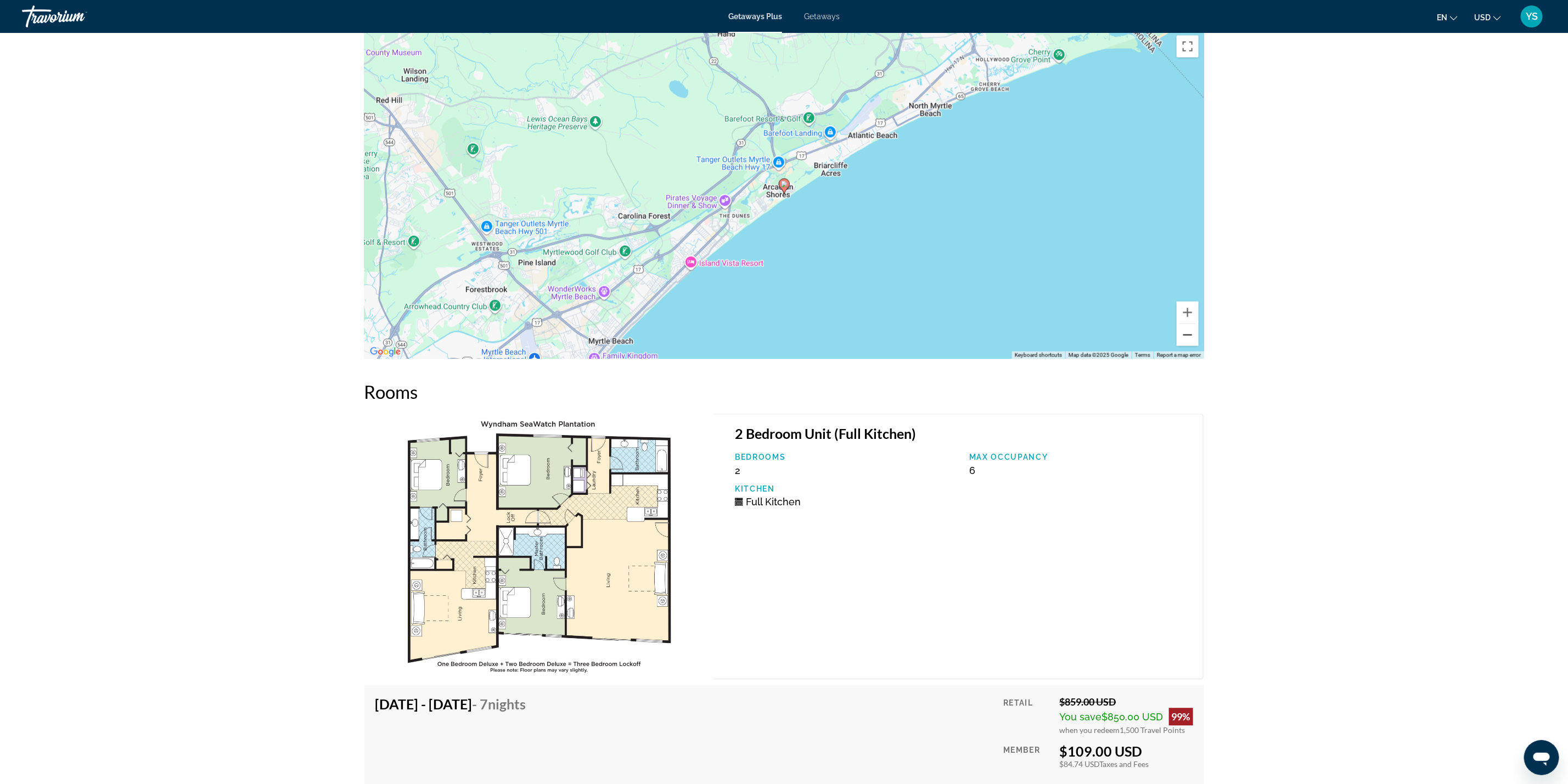
click at [1183, 324] on button "Zoom out" at bounding box center [1188, 335] width 22 height 22
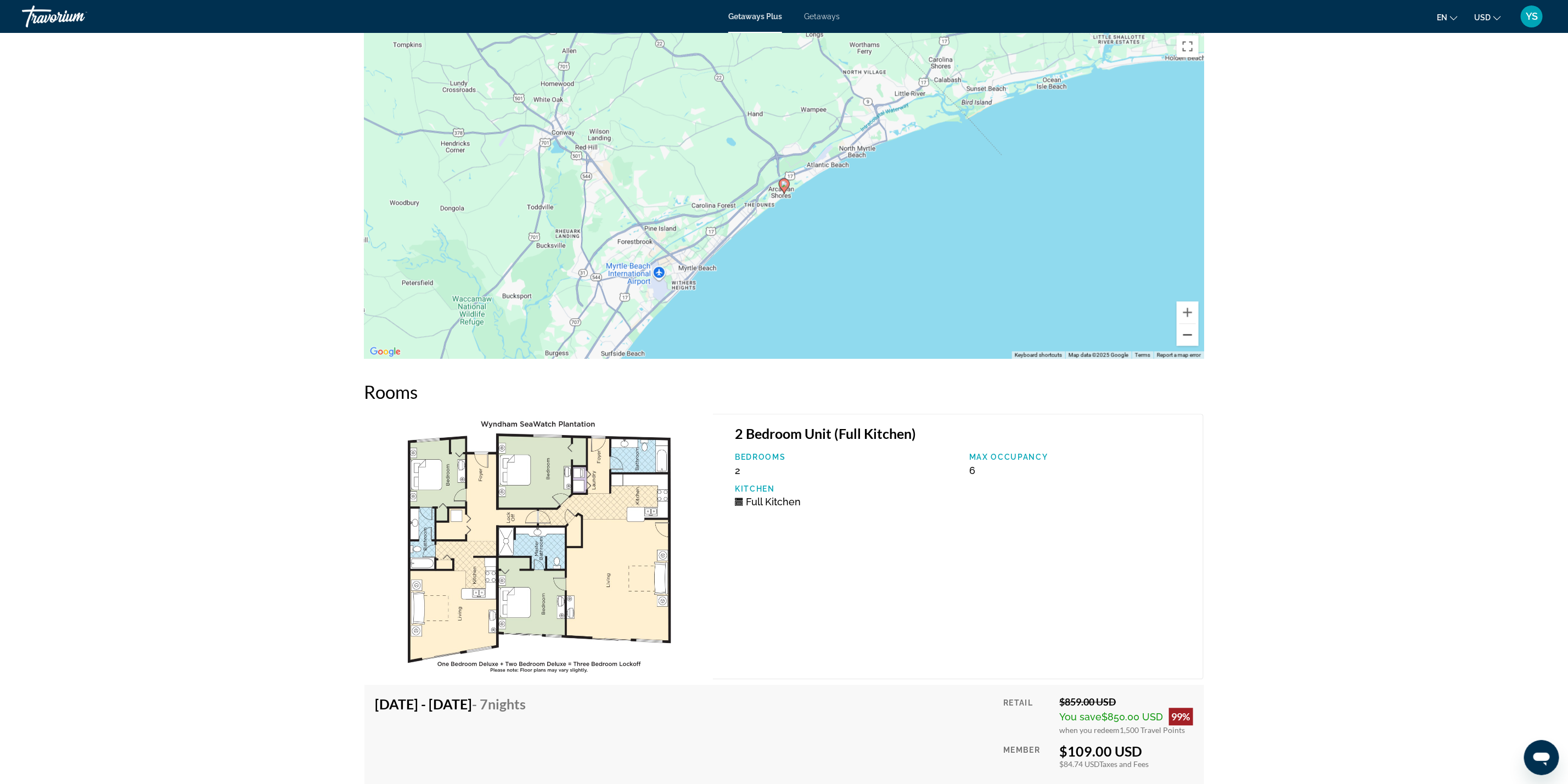
click at [1183, 324] on button "Zoom out" at bounding box center [1188, 335] width 22 height 22
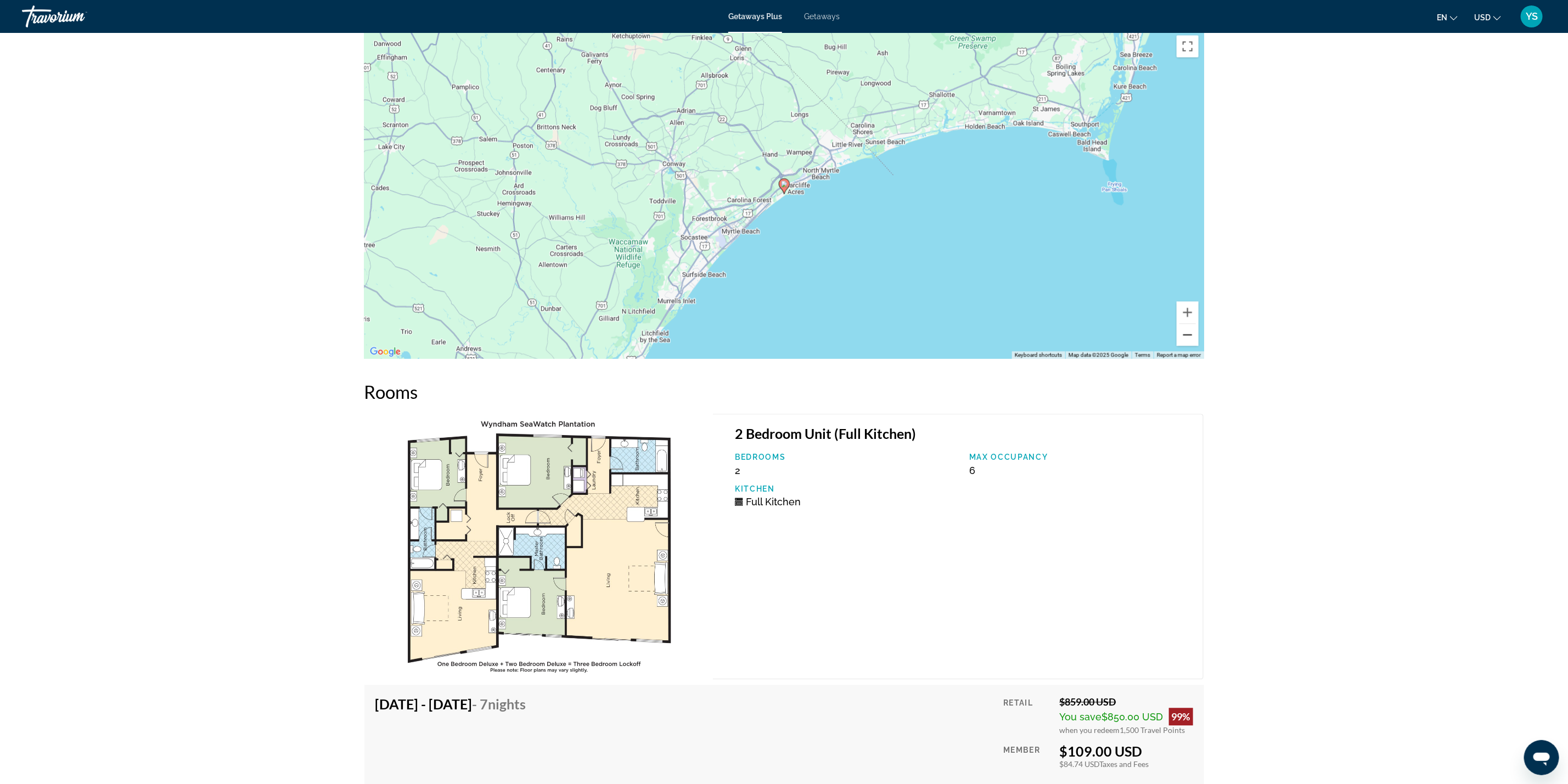
click at [1183, 324] on button "Zoom out" at bounding box center [1188, 335] width 22 height 22
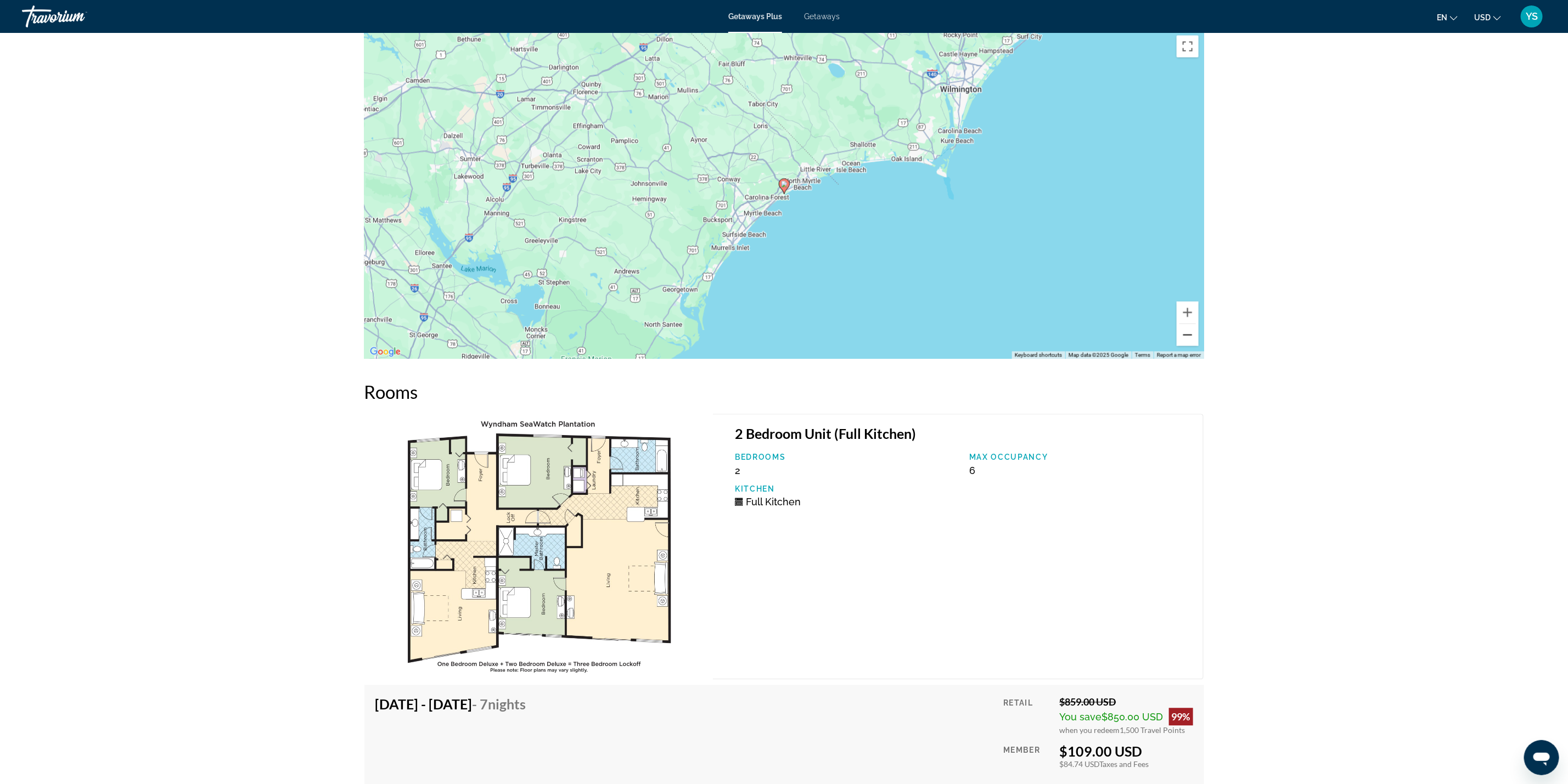
click at [1183, 324] on button "Zoom out" at bounding box center [1188, 335] width 22 height 22
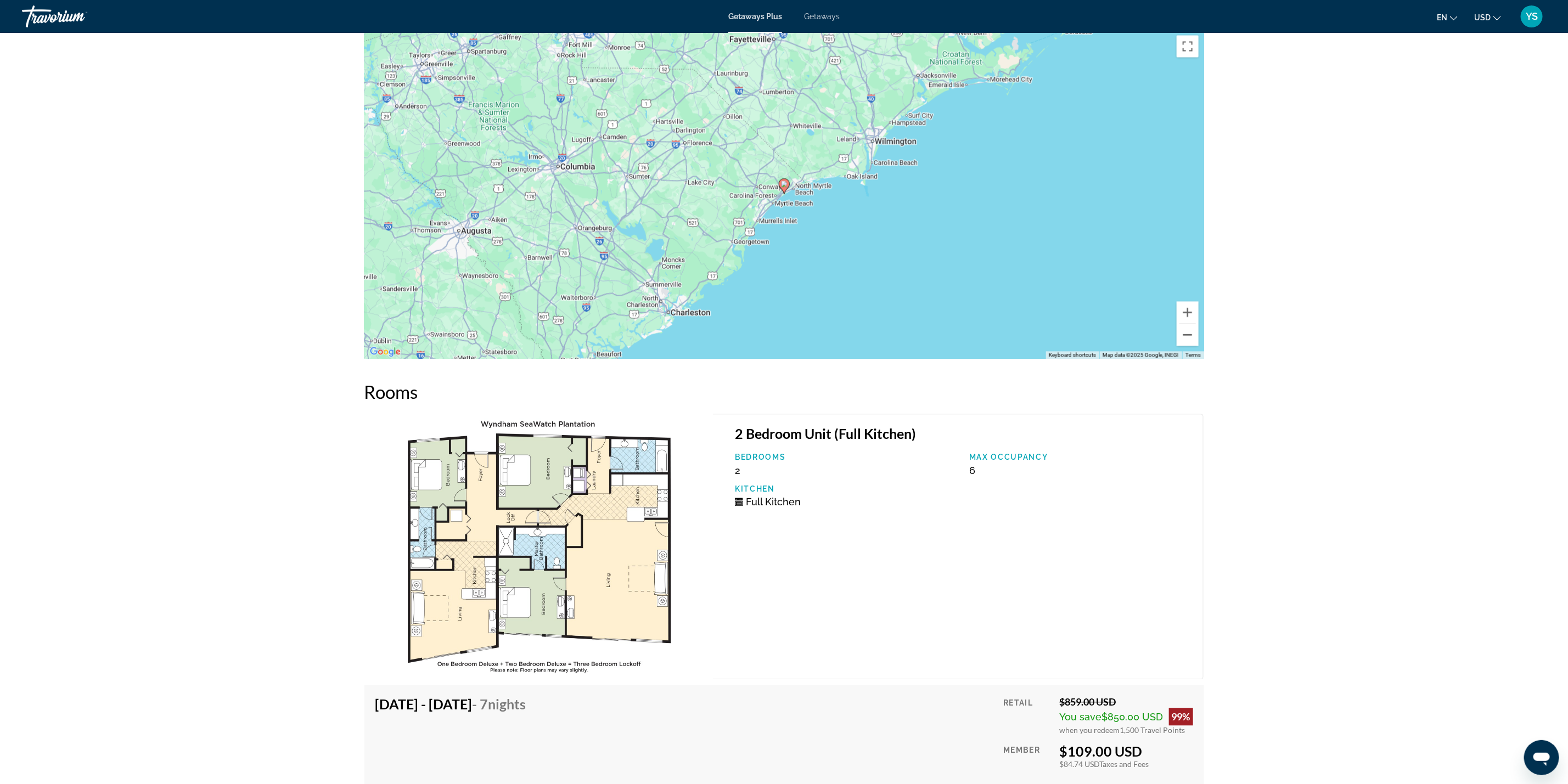
click at [1183, 324] on button "Zoom out" at bounding box center [1188, 335] width 22 height 22
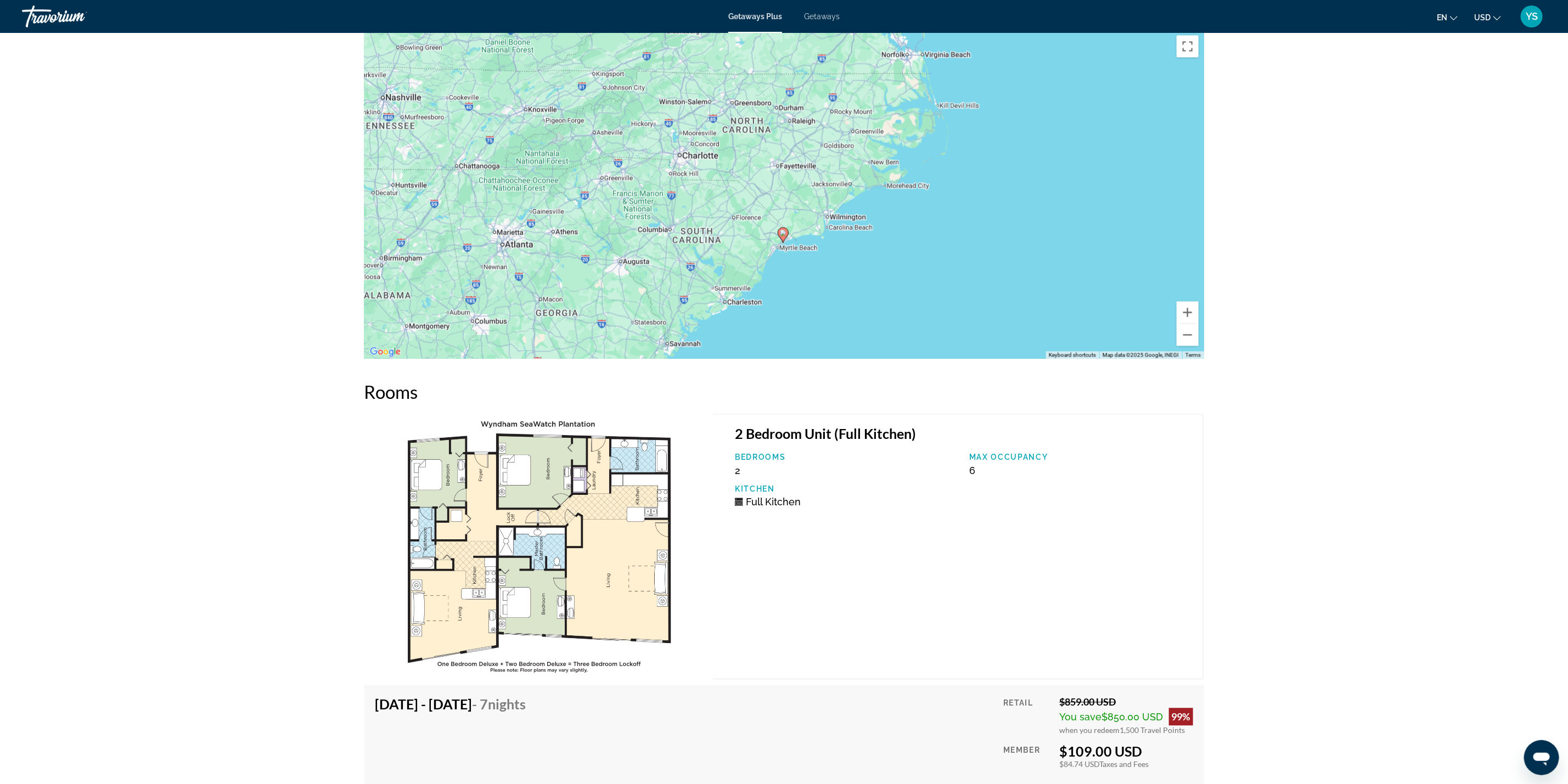
drag, startPoint x: 1071, startPoint y: 228, endPoint x: 1069, endPoint y: 278, distance: 50.0
click at [1069, 278] on div "To activate drag with keyboard, press Alt + Enter. Once in keyboard drag state,…" at bounding box center [784, 194] width 840 height 329
click at [1183, 301] on button "Zoom in" at bounding box center [1188, 312] width 22 height 22
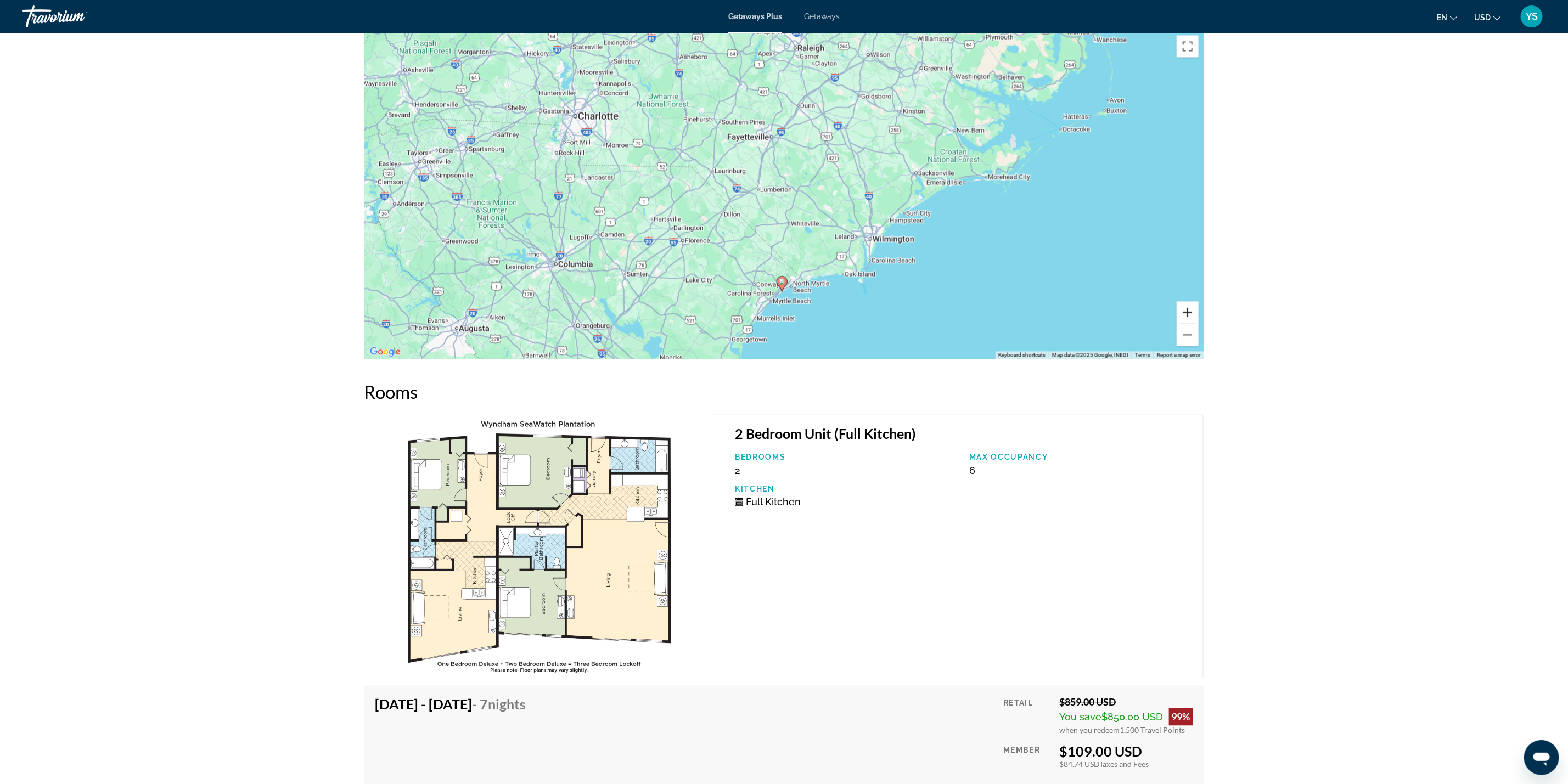
click at [1183, 301] on button "Zoom in" at bounding box center [1188, 312] width 22 height 22
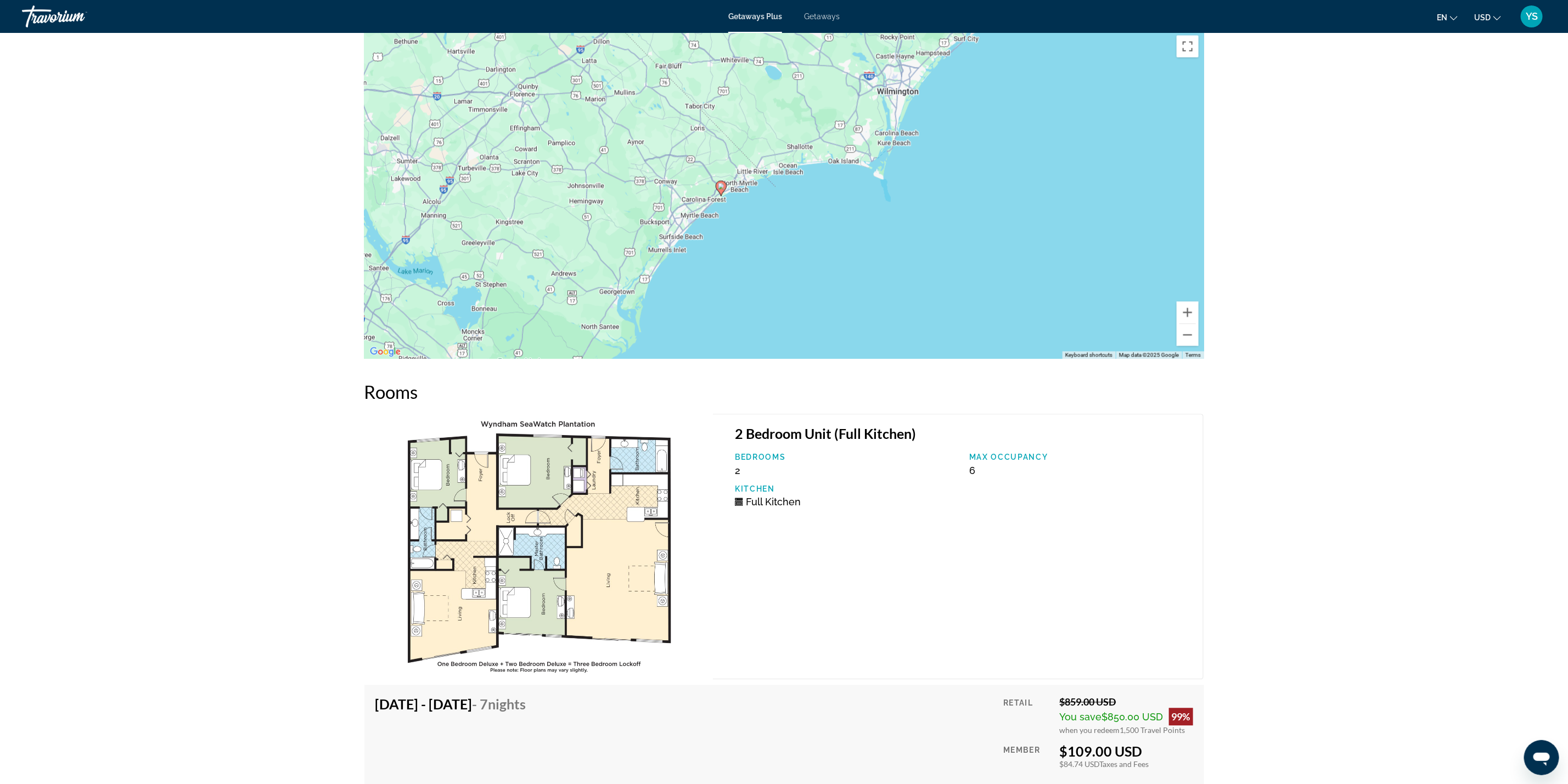
drag, startPoint x: 1102, startPoint y: 268, endPoint x: 1043, endPoint y: 74, distance: 202.8
click at [1043, 74] on div "To activate drag with keyboard, press Alt + Enter. Once in keyboard drag state,…" at bounding box center [784, 194] width 840 height 329
click at [1188, 301] on button "Zoom in" at bounding box center [1188, 312] width 22 height 22
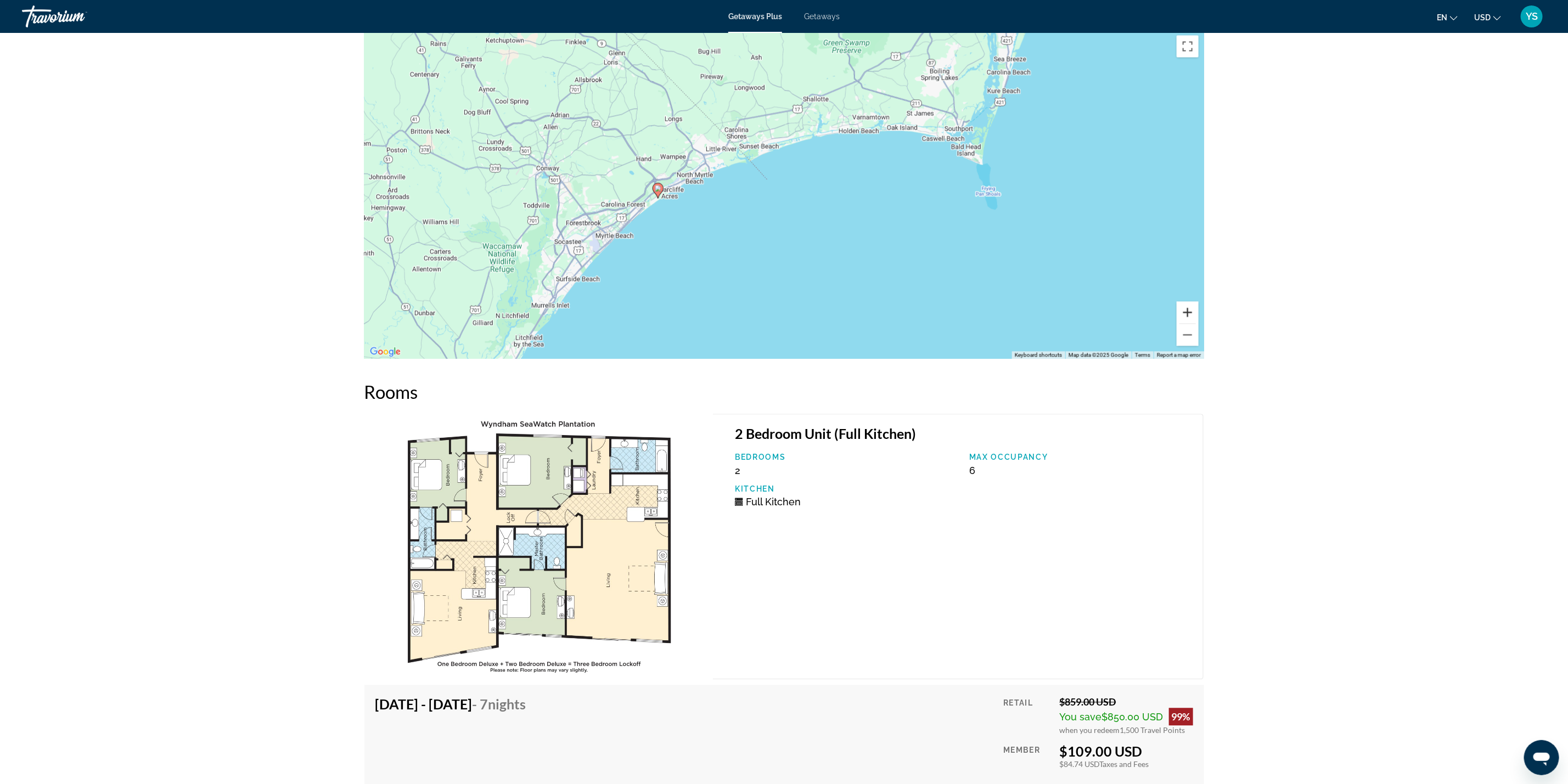
click at [1188, 301] on button "Zoom in" at bounding box center [1188, 312] width 22 height 22
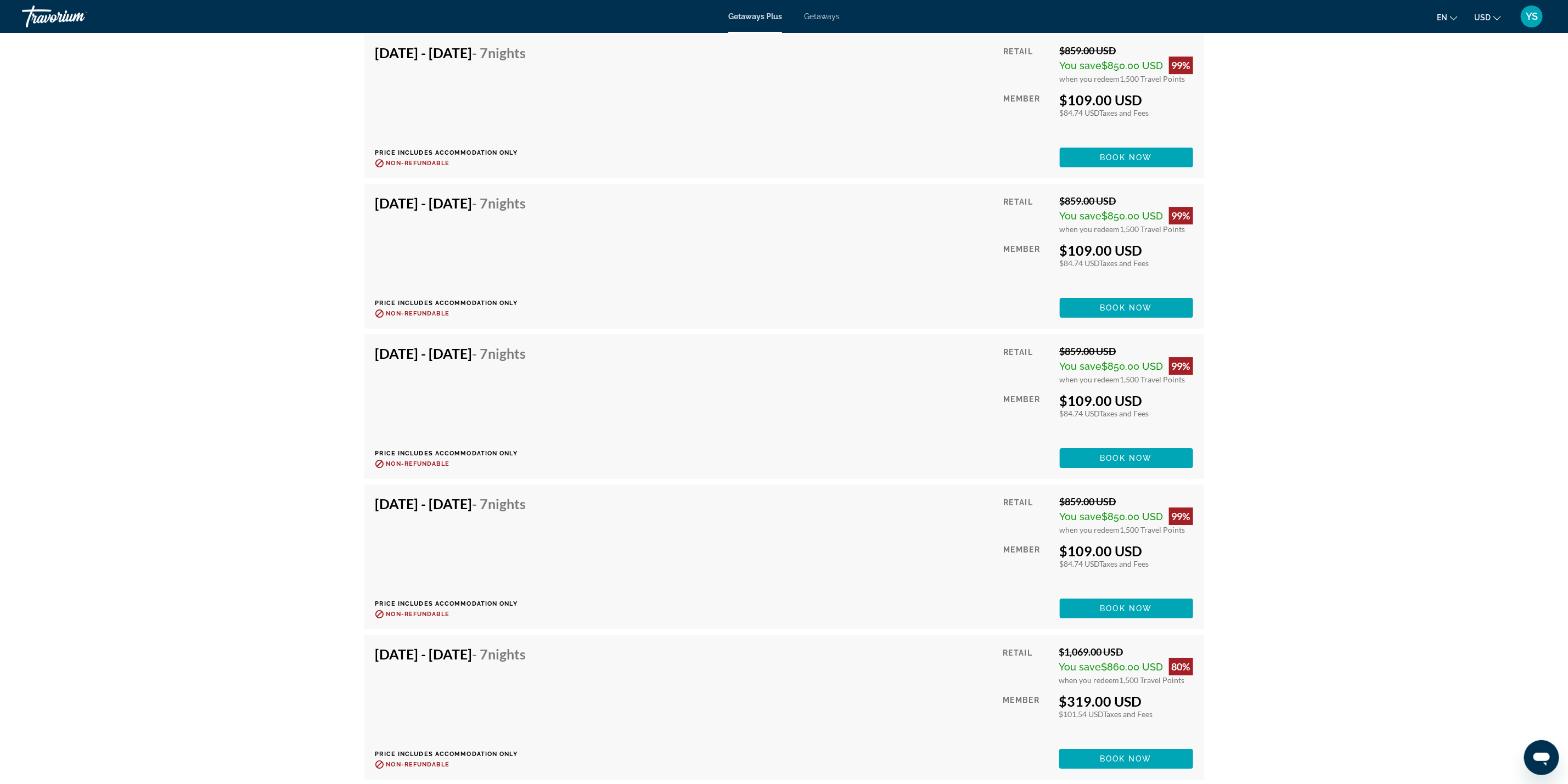
scroll to position [2467, 0]
